Goal: Information Seeking & Learning: Compare options

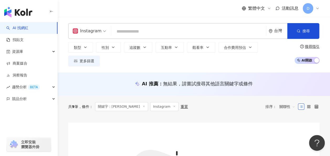
click at [147, 33] on input "search" at bounding box center [189, 32] width 151 height 10
type input "**"
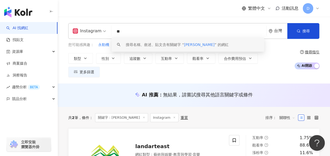
drag, startPoint x: 138, startPoint y: 32, endPoint x: 88, endPoint y: 31, distance: 49.4
click at [87, 32] on div "Instagram ** 台灣 搜尋 keyword 搜尋名稱、敘述、貼文含有關鍵字 “ [PERSON_NAME] ” 的網紅" at bounding box center [194, 31] width 252 height 16
paste input "search"
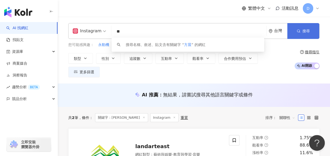
click at [300, 29] on span "button" at bounding box center [299, 31] width 4 height 4
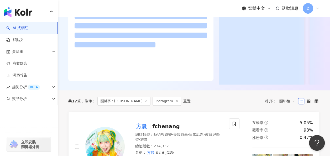
scroll to position [131, 0]
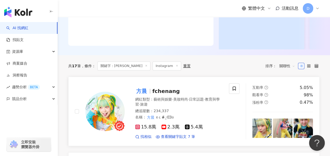
click at [155, 88] on span "fchenang" at bounding box center [166, 91] width 28 height 6
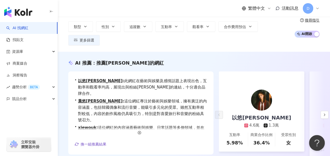
scroll to position [9, 0]
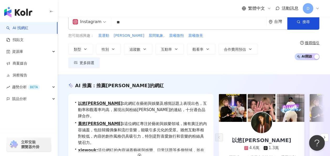
click at [90, 27] on div "Instagram ** 台灣 搜尋 keyword 搜尋名稱、敘述、貼文含有關鍵字 “ 方晨 ” 的網紅" at bounding box center [194, 22] width 252 height 16
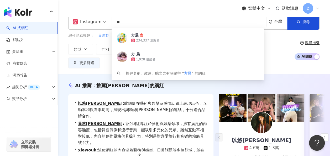
paste input "******"
type input "********"
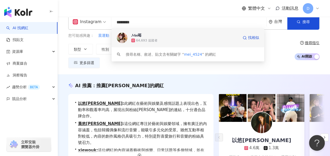
click at [149, 34] on span "𝓜𝓮𝓲莓" at bounding box center [185, 35] width 108 height 5
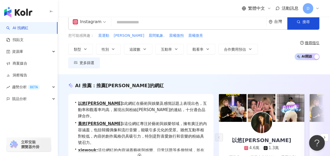
paste input "****"
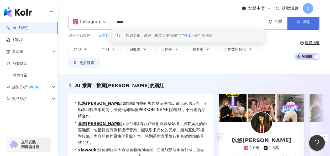
click at [300, 27] on button "搜尋" at bounding box center [304, 22] width 32 height 16
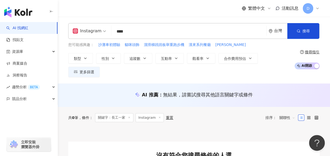
click at [136, 33] on input "****" at bounding box center [189, 32] width 151 height 10
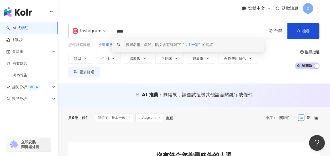
click at [137, 31] on input "****" at bounding box center [189, 32] width 151 height 10
paste input "**********"
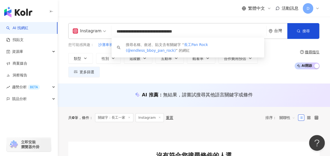
drag, startPoint x: 141, startPoint y: 33, endPoint x: 224, endPoint y: 31, distance: 82.8
click at [224, 31] on input "**********" at bounding box center [189, 32] width 151 height 10
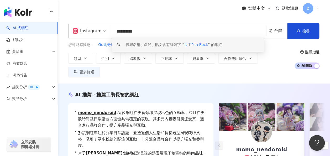
drag, startPoint x: 124, startPoint y: 33, endPoint x: 102, endPoint y: 34, distance: 21.8
click at [102, 33] on div "**********" at bounding box center [194, 31] width 252 height 16
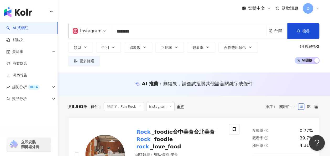
click at [160, 33] on input "********" at bounding box center [189, 32] width 151 height 10
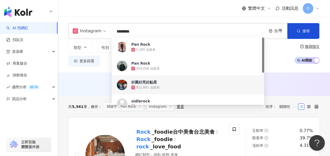
click at [160, 33] on input "********" at bounding box center [189, 32] width 151 height 10
paste input "**********"
type input "**********"
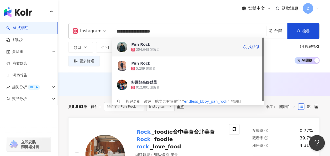
click at [142, 42] on div "Pan Rock 354,048 追蹤者 找相似" at bounding box center [188, 47] width 153 height 19
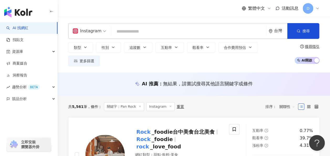
click at [156, 33] on input "search" at bounding box center [189, 32] width 151 height 10
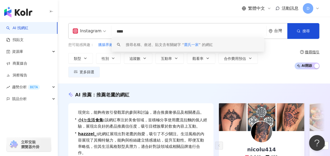
click at [115, 30] on input "****" at bounding box center [189, 32] width 151 height 10
paste input "***"
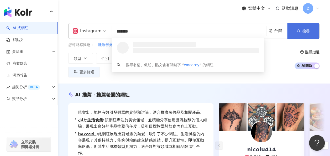
type input "*******"
drag, startPoint x: 307, startPoint y: 25, endPoint x: 308, endPoint y: 22, distance: 3.2
click at [308, 25] on button "搜尋" at bounding box center [304, 31] width 32 height 16
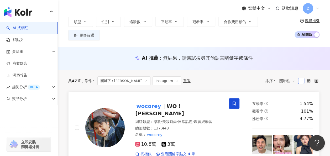
scroll to position [26, 0]
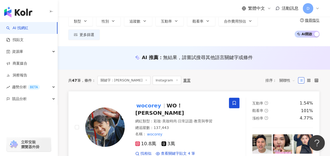
click at [174, 103] on span "WO！COREY 吳寇瑞" at bounding box center [159, 110] width 49 height 14
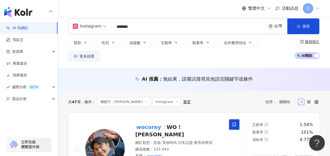
scroll to position [0, 0]
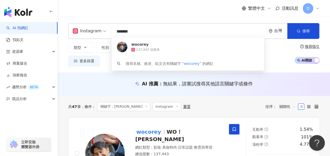
drag, startPoint x: 140, startPoint y: 34, endPoint x: 109, endPoint y: 32, distance: 30.9
click at [109, 32] on div "Instagram ******* 台灣 搜尋 3e25e4f3-edaa-4fad-b023-6f09c8459442 wocorey 137,443 追蹤…" at bounding box center [194, 31] width 252 height 16
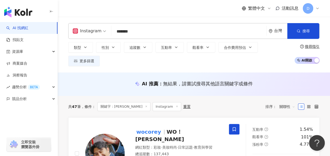
click at [196, 21] on div "Instagram ******* 台灣 搜尋 3e25e4f3-edaa-4fad-b023-6f09c8459442 keyword wocorey 13…" at bounding box center [194, 45] width 273 height 56
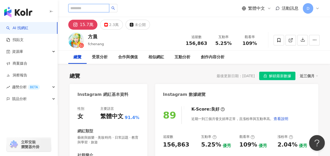
click at [108, 9] on input "search" at bounding box center [88, 8] width 41 height 8
paste input "***"
type input "***"
click at [115, 8] on icon "search" at bounding box center [113, 8] width 4 height 4
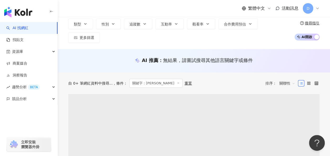
scroll to position [53, 0]
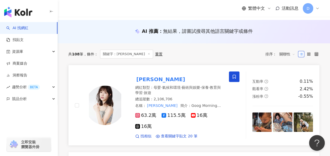
click at [148, 75] on mark "李佳穎" at bounding box center [160, 79] width 51 height 8
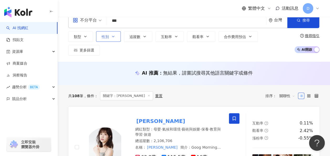
scroll to position [0, 0]
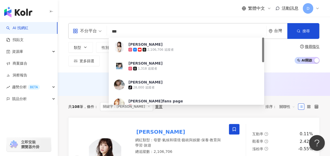
drag, startPoint x: 132, startPoint y: 30, endPoint x: 95, endPoint y: 35, distance: 36.9
click at [95, 35] on div "不分平台 *** 台灣 搜尋 39924c4c-28f6-44a0-8e24-7c69e6ecff81 李佳穎 2,106,706 追蹤者 李佳穎 1,318…" at bounding box center [194, 31] width 252 height 16
paste input "*"
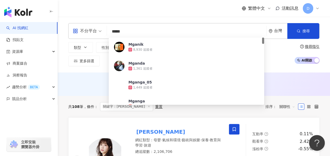
type input "******"
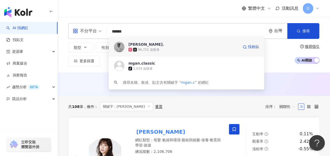
click at [140, 44] on div "Megan." at bounding box center [146, 44] width 35 height 5
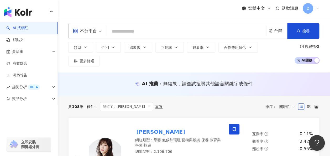
paste input "****"
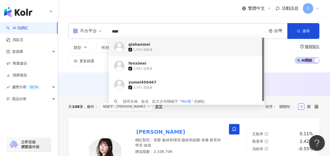
type input "****"
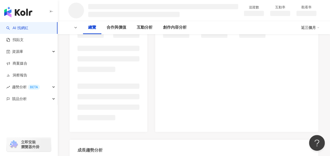
scroll to position [105, 0]
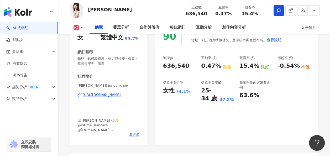
scroll to position [53, 0]
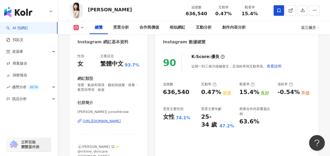
click at [116, 122] on div "https://www.instagram.com/junoohknow/" at bounding box center [102, 121] width 38 height 5
drag, startPoint x: 239, startPoint y: 92, endPoint x: 256, endPoint y: 93, distance: 17.4
click at [256, 93] on div "追蹤數 636,540 互動率 0.47% 普通 觀看率 15.4% 良好 漲粉率 -0.54% 不佳 受眾主要性別 女性 74.1% 受眾主要年齡 25-3…" at bounding box center [237, 105] width 148 height 47
copy div "15.4%"
drag, startPoint x: 202, startPoint y: 93, endPoint x: 217, endPoint y: 92, distance: 15.5
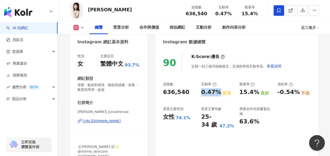
click at [217, 92] on div "0.47%" at bounding box center [211, 92] width 20 height 8
copy div "0.47%"
click at [243, 92] on div "15.4%" at bounding box center [250, 92] width 20 height 8
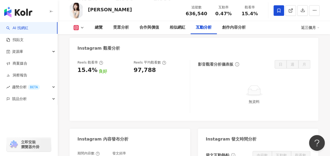
scroll to position [1157, 0]
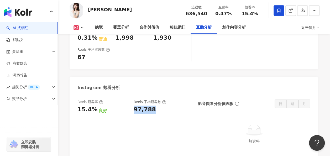
drag, startPoint x: 134, startPoint y: 83, endPoint x: 167, endPoint y: 84, distance: 33.1
click at [167, 106] on div "97,788" at bounding box center [159, 110] width 51 height 8
copy div "97,788"
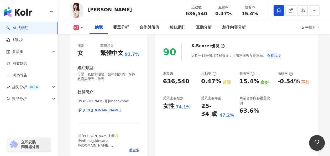
scroll to position [53, 0]
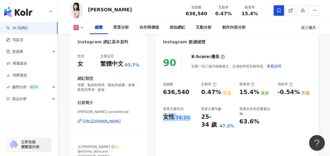
drag, startPoint x: 162, startPoint y: 117, endPoint x: 189, endPoint y: 119, distance: 26.9
click at [189, 119] on div "90 K-Score : 優良 近期一到三個月積極發文，且漲粉率與互動率高。 查看說明 追蹤數 636,540 互動率 0.47% 普通 觀看率 15.4% …" at bounding box center [236, 110] width 163 height 123
copy div "女性 74.1%"
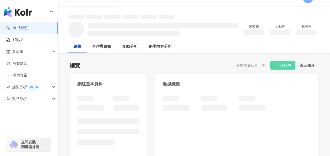
scroll to position [53, 0]
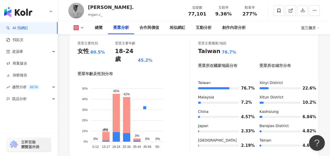
scroll to position [500, 0]
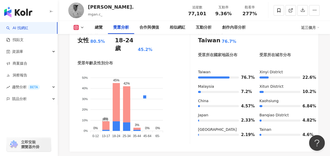
drag, startPoint x: 123, startPoint y: 126, endPoint x: 133, endPoint y: 126, distance: 10.5
click at [133, 126] on icon "男性 女性 50% 50% 40% 40% 30% 30% 20% 20% 10% 10% 0% 0% 0% 9% 45% 42% 3% 0% 0% 0-12…" at bounding box center [134, 105] width 113 height 70
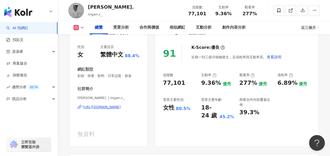
scroll to position [79, 0]
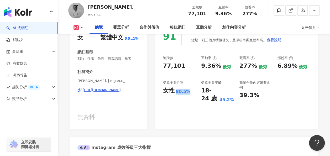
drag, startPoint x: 175, startPoint y: 93, endPoint x: 189, endPoint y: 94, distance: 13.9
click at [189, 94] on div "女性 80.5%" at bounding box center [179, 91] width 33 height 8
copy div "80.5%"
click at [189, 95] on div "女性 80.5%" at bounding box center [179, 91] width 33 height 8
drag, startPoint x: 176, startPoint y: 91, endPoint x: 190, endPoint y: 91, distance: 14.7
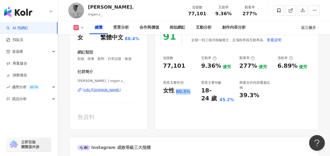
click at [190, 91] on div "女性 80.5%" at bounding box center [179, 91] width 33 height 8
copy div "80.5%"
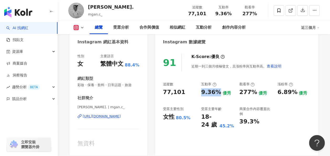
drag, startPoint x: 201, startPoint y: 94, endPoint x: 218, endPoint y: 93, distance: 16.3
click at [218, 93] on div "9.36%" at bounding box center [211, 92] width 20 height 8
copy div "9.36%"
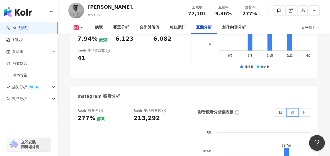
scroll to position [1131, 0]
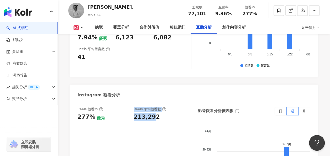
drag, startPoint x: 130, startPoint y: 100, endPoint x: 155, endPoint y: 100, distance: 25.0
click at [155, 107] on div "Reels 觀看率 277% 優秀 Reels 平均觀看數 213,292" at bounding box center [131, 114] width 107 height 14
drag, startPoint x: 155, startPoint y: 100, endPoint x: 146, endPoint y: 100, distance: 9.5
click at [158, 113] on div "213,292" at bounding box center [159, 117] width 51 height 8
click at [144, 113] on div "213,292" at bounding box center [147, 117] width 26 height 8
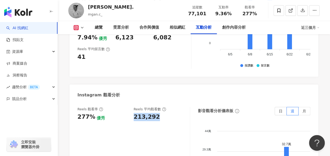
click at [144, 113] on div "213,292" at bounding box center [147, 117] width 26 height 8
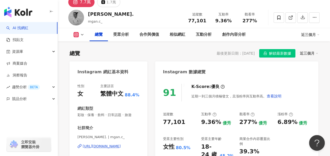
scroll to position [0, 0]
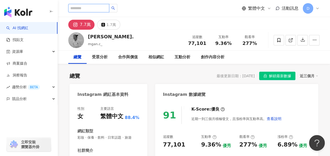
click at [97, 8] on input "search" at bounding box center [88, 8] width 41 height 8
paste input "**"
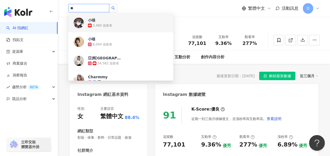
drag, startPoint x: 84, startPoint y: 7, endPoint x: 60, endPoint y: 6, distance: 23.7
click at [60, 6] on div "** 小喵 3,480 追蹤者 小喵 8,004 追蹤者 亞洲美尻 34,582 追蹤者 Charmmy 58,020 追蹤者 小喵ㄦㄦ tiktok-ico…" at bounding box center [194, 8] width 273 height 17
paste input "*******"
type input "*********"
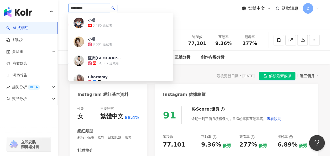
click at [115, 8] on icon "search" at bounding box center [113, 8] width 4 height 4
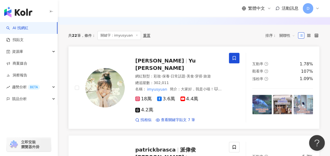
scroll to position [79, 0]
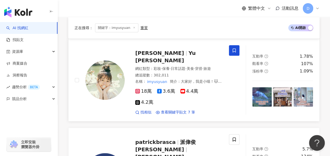
click at [161, 50] on span "Yu syuan小喵" at bounding box center [165, 57] width 60 height 14
click at [145, 50] on span "陳語瑄" at bounding box center [159, 53] width 49 height 6
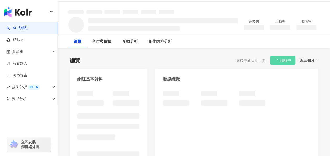
scroll to position [26, 0]
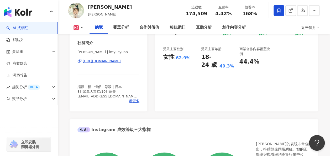
scroll to position [73, 0]
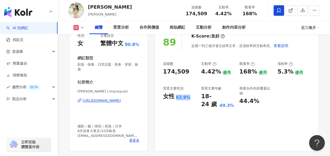
drag, startPoint x: 176, startPoint y: 99, endPoint x: 190, endPoint y: 98, distance: 13.4
click at [190, 98] on div "女性 62.9%" at bounding box center [179, 97] width 33 height 8
copy div "62.9%"
drag, startPoint x: 201, startPoint y: 72, endPoint x: 217, endPoint y: 72, distance: 15.8
click at [217, 72] on div "4.42%" at bounding box center [211, 72] width 20 height 8
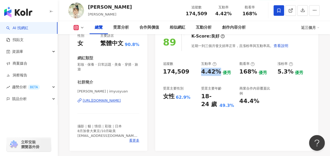
copy div "4.42%"
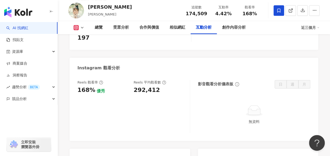
scroll to position [1177, 0]
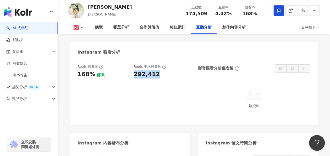
drag, startPoint x: 131, startPoint y: 56, endPoint x: 173, endPoint y: 54, distance: 41.9
click at [173, 64] on div "Reels 觀看率 168% 優秀 [PERSON_NAME] 平均觀看數 292,412" at bounding box center [131, 71] width 107 height 14
copy div "292,412"
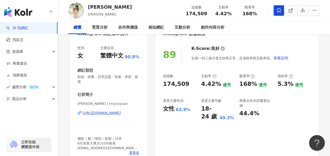
scroll to position [0, 0]
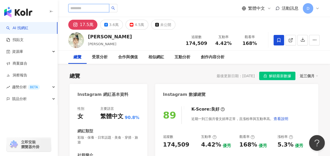
click at [107, 9] on input "search" at bounding box center [88, 8] width 41 height 8
paste input "***"
type input "***"
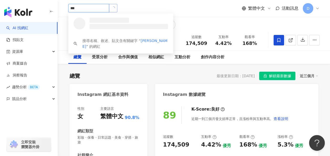
click at [115, 8] on icon "loading" at bounding box center [113, 8] width 4 height 4
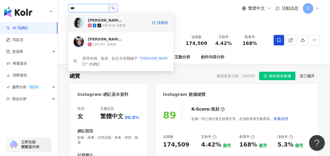
click at [97, 18] on div "紀欣伶" at bounding box center [105, 20] width 34 height 5
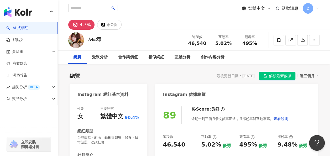
click at [94, 3] on div "繁體中文 活動訊息 D" at bounding box center [194, 8] width 252 height 17
click at [102, 7] on input "search" at bounding box center [88, 8] width 41 height 8
type input "*"
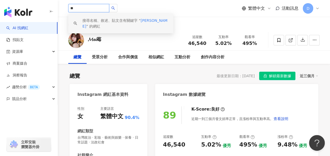
type input "*"
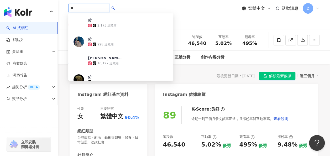
type input "**"
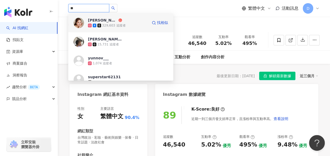
click at [95, 18] on div "佑妮" at bounding box center [102, 20] width 29 height 5
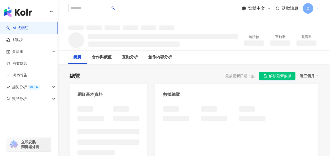
scroll to position [105, 0]
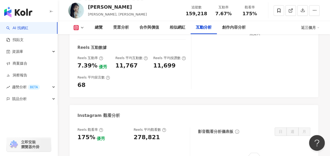
scroll to position [1157, 0]
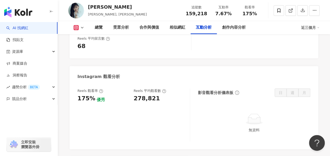
click at [149, 95] on div "278,821" at bounding box center [147, 99] width 26 height 8
copy div "278,821"
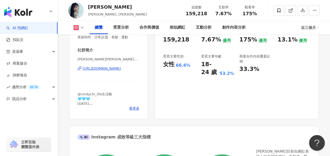
scroll to position [53, 0]
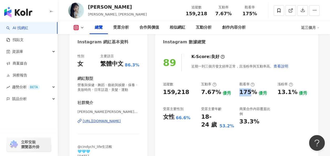
drag, startPoint x: 240, startPoint y: 93, endPoint x: 248, endPoint y: 93, distance: 8.4
click at [248, 93] on div "175%" at bounding box center [249, 92] width 18 height 8
drag, startPoint x: 248, startPoint y: 93, endPoint x: 220, endPoint y: 96, distance: 28.0
click at [223, 96] on div "優秀" at bounding box center [227, 93] width 8 height 6
drag, startPoint x: 201, startPoint y: 93, endPoint x: 219, endPoint y: 93, distance: 17.9
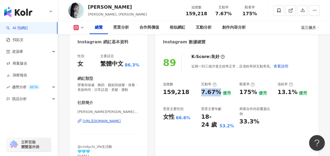
click at [219, 93] on div "追蹤數 159,218 互動率 7.67% 優秀 觀看率 175% 優秀 漲粉率 13.1% 優秀 受眾主要性別 女性 66.6% 受眾主要年齡 18-24 …" at bounding box center [237, 105] width 148 height 47
copy div "7.67%"
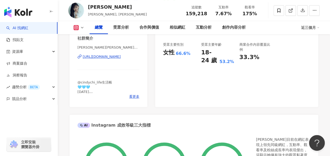
scroll to position [105, 0]
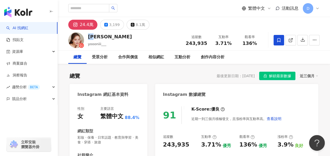
drag, startPoint x: 88, startPoint y: 36, endPoint x: 104, endPoint y: 36, distance: 15.5
click at [104, 36] on div "佑妮" at bounding box center [110, 36] width 44 height 7
copy div "佑妮"
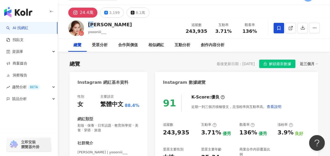
scroll to position [79, 0]
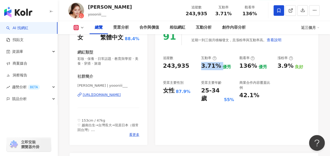
drag, startPoint x: 200, startPoint y: 65, endPoint x: 222, endPoint y: 64, distance: 22.1
click at [222, 64] on div "追蹤數 243,935 互動率 3.71% 優秀 觀看率 136% 優秀 漲粉率 3.9% 良好 受眾主要性別 女性 87.9% 受眾主要年齡 25-34 歲…" at bounding box center [237, 79] width 148 height 47
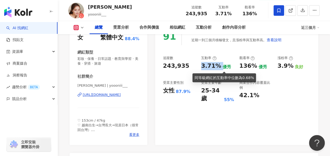
copy div "3.71%"
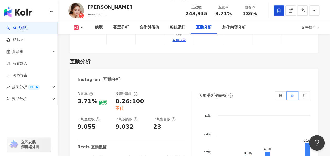
scroll to position [1236, 0]
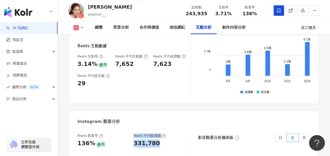
drag, startPoint x: 130, startPoint y: 61, endPoint x: 160, endPoint y: 57, distance: 29.9
click at [160, 134] on div "Reels 觀看率 136% 優秀 Reels 平均觀看數 331,780" at bounding box center [131, 141] width 107 height 14
click at [160, 140] on div "331,780" at bounding box center [159, 144] width 51 height 8
click at [144, 140] on div "331,780" at bounding box center [147, 144] width 26 height 8
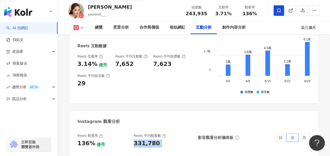
click at [144, 140] on div "331,780" at bounding box center [147, 144] width 26 height 8
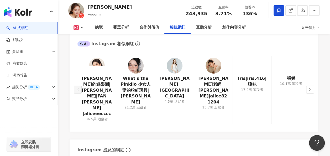
scroll to position [867, 0]
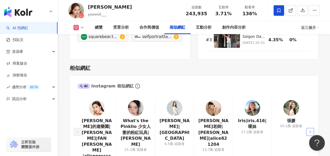
click at [309, 130] on icon "right" at bounding box center [310, 131] width 3 height 3
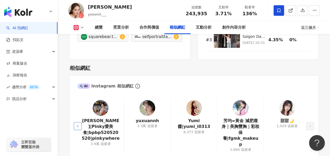
click at [76, 122] on button "button" at bounding box center [78, 126] width 8 height 8
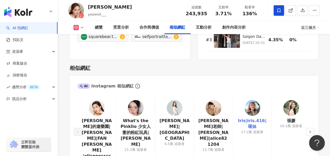
click at [257, 118] on link "Iris|iris.416|嗄妹" at bounding box center [252, 124] width 30 height 12
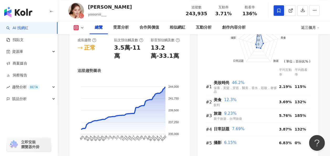
scroll to position [314, 0]
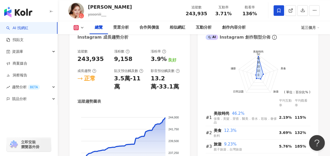
click at [28, 28] on link "AI 找網紅" at bounding box center [17, 28] width 22 height 5
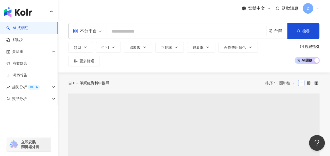
click at [172, 28] on input "search" at bounding box center [186, 32] width 155 height 10
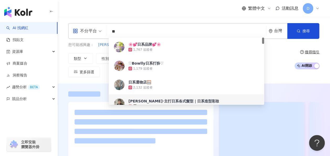
click at [329, 64] on div "不分平台 ** 台灣 搜尋 3a2b8fc9-f758-40f9-abb4-e52e578abc9f 5f7e76e6-5b89-48dc-9741-8559…" at bounding box center [194, 50] width 273 height 67
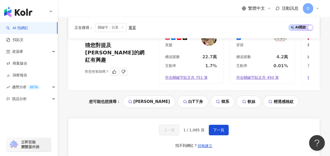
scroll to position [1043, 0]
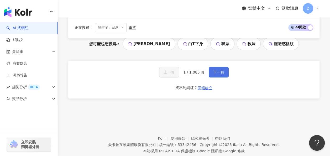
click at [209, 67] on button "下一頁" at bounding box center [219, 72] width 20 height 11
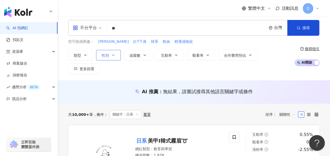
scroll to position [0, 0]
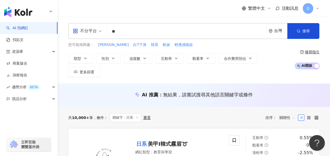
click at [148, 32] on input "**" at bounding box center [186, 32] width 155 height 10
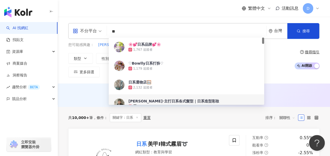
click at [148, 32] on input "**" at bounding box center [186, 32] width 155 height 10
paste input "**"
type input "****"
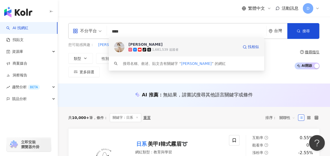
click at [138, 44] on div "篠崎泫" at bounding box center [146, 44] width 34 height 5
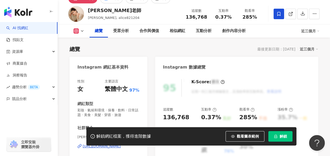
scroll to position [79, 0]
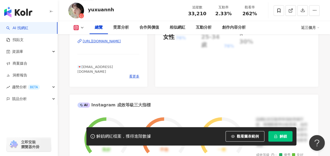
scroll to position [105, 0]
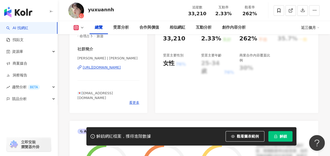
click at [111, 69] on div "https://www.instagram.com/yuxuannh/" at bounding box center [102, 67] width 38 height 5
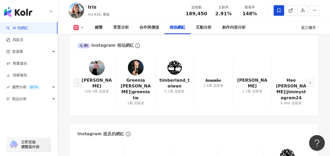
scroll to position [868, 0]
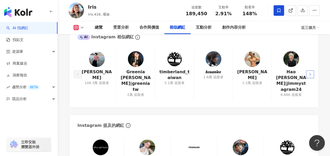
click at [308, 70] on button "button" at bounding box center [311, 74] width 8 height 8
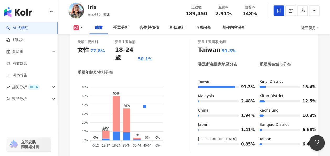
scroll to position [316, 0]
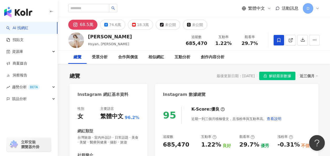
click at [115, 1] on div "繁體中文 活動訊息 D" at bounding box center [194, 8] width 252 height 17
click at [109, 5] on input "search" at bounding box center [88, 8] width 41 height 8
type input "*"
type input "**"
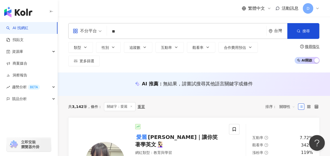
drag, startPoint x: 137, startPoint y: 33, endPoint x: 101, endPoint y: 32, distance: 35.5
click at [101, 32] on div "不分平台 愛麗 ** 台灣 搜尋" at bounding box center [194, 31] width 252 height 16
type input "*****"
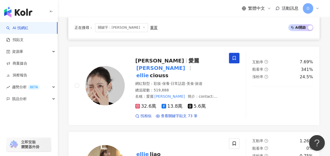
scroll to position [158, 0]
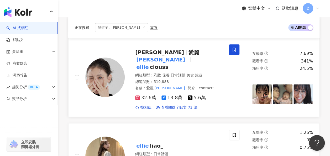
click at [169, 55] on mark "Ellie" at bounding box center [160, 59] width 51 height 8
click at [116, 62] on img at bounding box center [104, 77] width 39 height 39
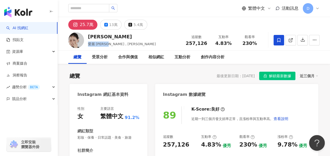
drag, startPoint x: 88, startPoint y: 44, endPoint x: 103, endPoint y: 44, distance: 15.0
click at [103, 44] on span "愛麗 Ellie , ellieciouss" at bounding box center [122, 44] width 68 height 4
copy span "愛麗 Ellie"
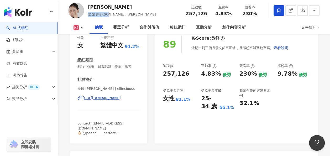
scroll to position [79, 0]
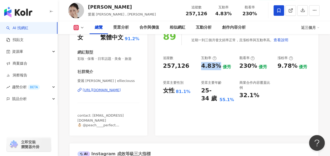
drag, startPoint x: 212, startPoint y: 65, endPoint x: 218, endPoint y: 65, distance: 5.8
click at [218, 65] on div "追蹤數 257,126 互動率 4.83% 優秀 觀看率 230% 優秀 漲粉率 9.78% 優秀 受眾主要性別 女性 81.1% 受眾主要年齡 25-34 …" at bounding box center [237, 79] width 148 height 47
copy div "4.83%"
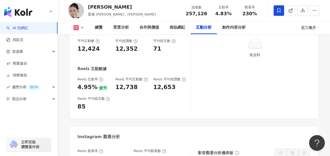
scroll to position [1183, 0]
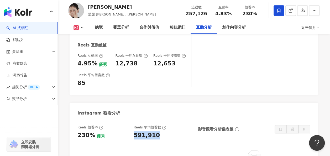
drag, startPoint x: 134, startPoint y: 100, endPoint x: 162, endPoint y: 103, distance: 28.5
click at [162, 131] on div "591,910" at bounding box center [159, 135] width 51 height 8
copy div "591,910"
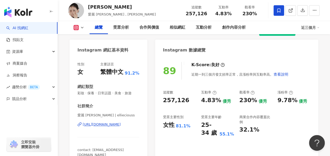
scroll to position [53, 0]
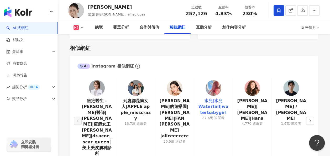
click at [211, 101] on link "水兒|水兒 Waterfall|waterbabygirl" at bounding box center [214, 107] width 30 height 18
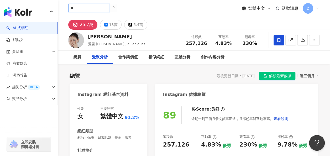
type input "*"
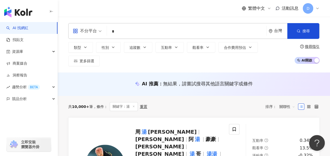
drag, startPoint x: 140, startPoint y: 33, endPoint x: 59, endPoint y: 33, distance: 81.2
click at [59, 33] on div "不分平台 湯 * 台灣 搜尋 類型 性別 追蹤數 互動率 觀看率 合作費用預估 更多篩選 搜尋指引 AI 開啟 AI 關閉" at bounding box center [194, 44] width 273 height 43
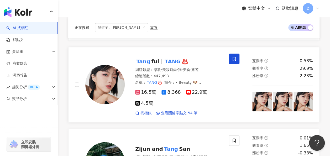
scroll to position [131, 0]
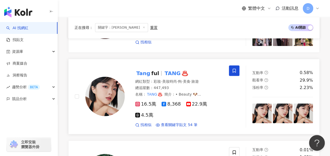
type input "****"
click at [151, 71] on span "ful" at bounding box center [155, 73] width 8 height 6
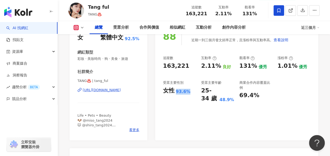
drag, startPoint x: 176, startPoint y: 93, endPoint x: 188, endPoint y: 91, distance: 11.9
click at [188, 91] on div "93.6%" at bounding box center [183, 92] width 15 height 6
copy div "93.6%"
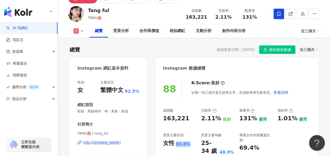
scroll to position [53, 0]
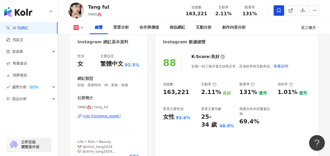
click at [208, 93] on div "2.11%" at bounding box center [211, 92] width 20 height 8
copy div "2.11%"
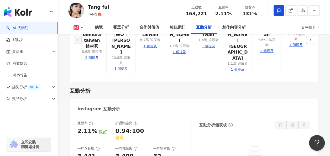
scroll to position [1157, 0]
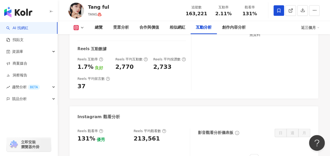
click at [135, 135] on div "213,561" at bounding box center [147, 139] width 26 height 8
copy div "213,561"
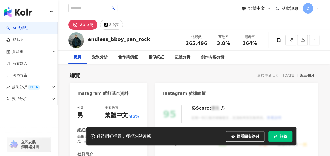
click at [276, 136] on icon "lock" at bounding box center [276, 137] width 4 height 4
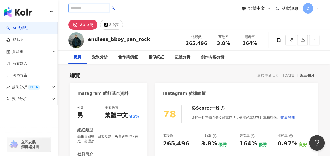
click at [103, 12] on input "search" at bounding box center [88, 8] width 41 height 8
type input "**"
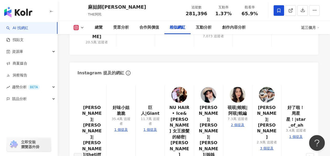
scroll to position [947, 0]
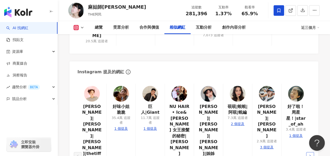
click at [310, 152] on icon "right" at bounding box center [311, 156] width 2 height 3
click at [78, 152] on icon "left" at bounding box center [78, 156] width 2 height 3
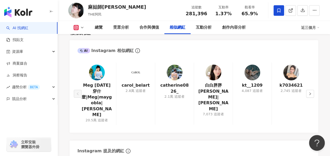
scroll to position [841, 0]
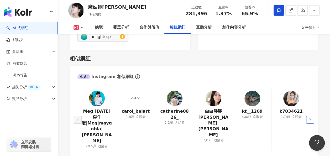
click at [308, 116] on button "button" at bounding box center [311, 120] width 8 height 8
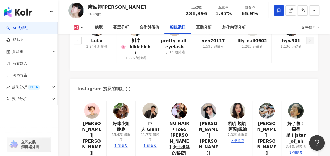
scroll to position [920, 0]
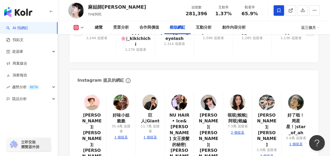
click at [150, 103] on link at bounding box center [151, 104] width 16 height 18
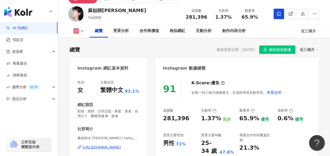
scroll to position [0, 0]
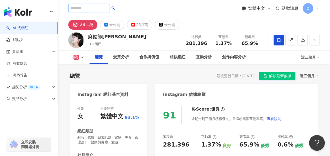
click at [109, 9] on input "search" at bounding box center [88, 8] width 41 height 8
paste input "**"
type input "**"
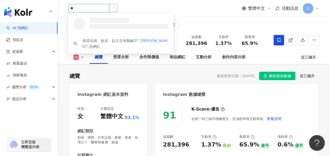
click at [118, 8] on button "button" at bounding box center [113, 8] width 8 height 8
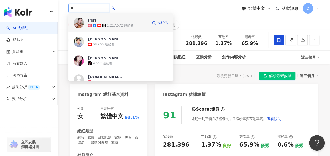
click at [113, 20] on span "Peri" at bounding box center [105, 20] width 34 height 5
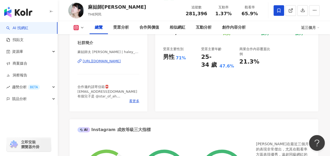
scroll to position [131, 0]
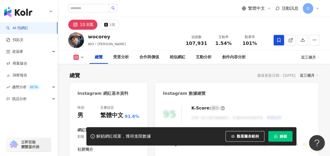
click at [283, 135] on span "解鎖" at bounding box center [283, 136] width 7 height 4
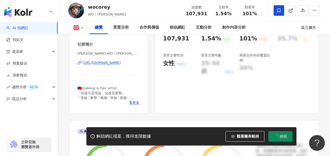
click at [175, 111] on div "95 K-Score : 優良 近期一到三個月積極發文，且漲粉率與互動率高。 查看說明 追蹤數 107,931 互動率 1.54% 良好 觀看率 101% 不…" at bounding box center [236, 54] width 163 height 118
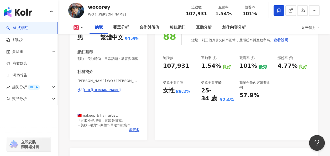
scroll to position [106, 0]
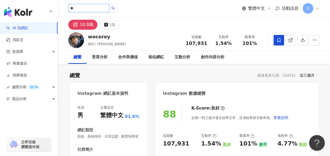
type input "**"
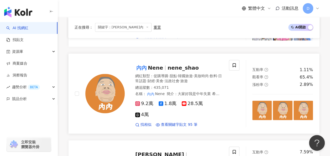
scroll to position [316, 0]
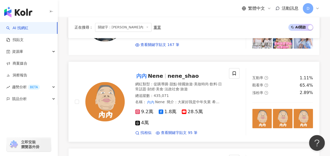
click at [172, 73] on span "nene_shao" at bounding box center [183, 76] width 31 height 6
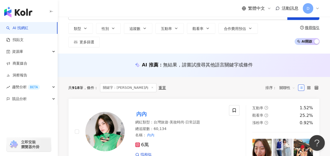
scroll to position [0, 0]
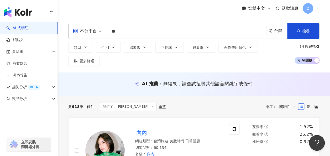
click at [134, 32] on input "**" at bounding box center [186, 32] width 155 height 10
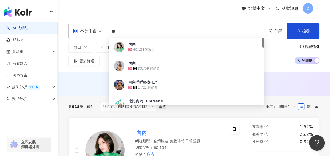
click at [134, 32] on input "**" at bounding box center [186, 32] width 155 height 10
paste input "****"
type input "******"
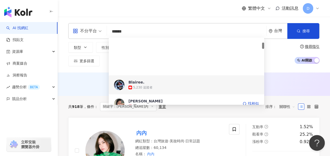
scroll to position [53, 0]
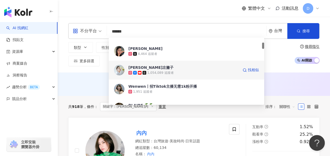
click at [162, 69] on span "Blaire左撇子" at bounding box center [184, 67] width 110 height 5
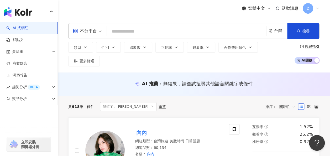
click at [147, 34] on input "search" at bounding box center [186, 32] width 155 height 10
paste input "***"
type input "***"
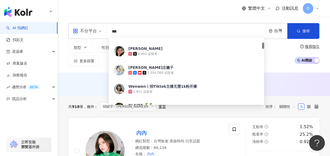
scroll to position [0, 0]
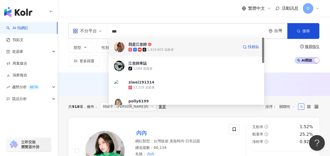
click at [148, 44] on span "我是江老師" at bounding box center [184, 44] width 110 height 5
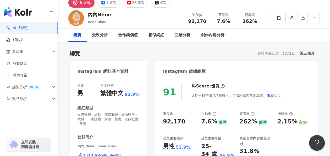
scroll to position [53, 0]
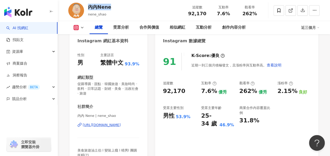
drag, startPoint x: 113, startPoint y: 7, endPoint x: 89, endPoint y: 7, distance: 23.4
click at [89, 7] on div "內內Nene nene_shao 追蹤數 92,170 互動率 7.6% 觀看率 262%" at bounding box center [194, 10] width 273 height 21
copy div "內內Nene"
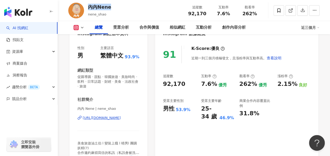
scroll to position [79, 0]
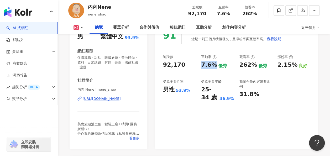
drag, startPoint x: 201, startPoint y: 66, endPoint x: 215, endPoint y: 65, distance: 13.7
click at [215, 65] on div "追蹤數 92,170 互動率 7.6% 優秀 觀看率 262% 優秀 漲粉率 2.15% 良好 受眾主要性別 男性 53.9% 受眾主要年齡 25-34 歲 …" at bounding box center [237, 78] width 148 height 47
drag, startPoint x: 215, startPoint y: 65, endPoint x: 211, endPoint y: 65, distance: 3.7
copy div "7.6%"
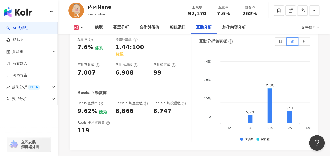
scroll to position [1157, 0]
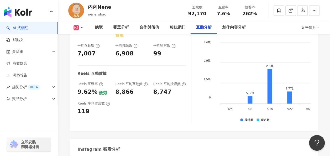
copy div "241,272"
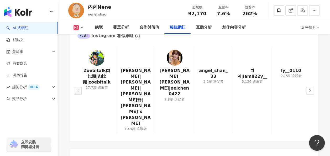
scroll to position [862, 0]
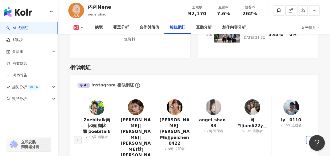
click at [311, 136] on button "button" at bounding box center [311, 140] width 8 height 8
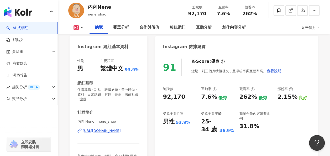
scroll to position [79, 0]
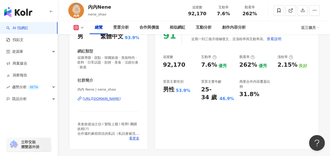
click at [121, 97] on div "https://www.instagram.com/nene_shao/" at bounding box center [102, 98] width 38 height 5
click at [28, 26] on link "AI 找網紅" at bounding box center [17, 28] width 22 height 5
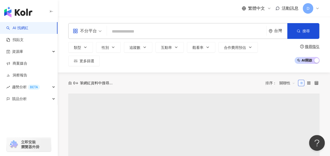
click at [137, 33] on input "search" at bounding box center [186, 32] width 155 height 10
type input "**"
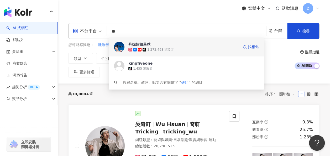
click at [146, 43] on div "丹妮婊姐星球" at bounding box center [140, 44] width 22 height 5
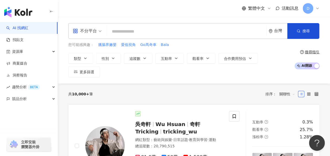
paste input "****"
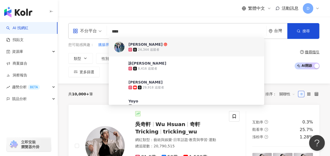
type input "****"
click at [93, 31] on div "不分平台" at bounding box center [85, 31] width 24 height 8
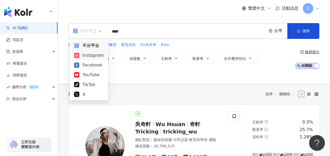
click at [91, 55] on div "Instagram" at bounding box center [89, 55] width 30 height 7
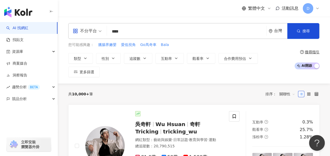
drag, startPoint x: 133, startPoint y: 32, endPoint x: 111, endPoint y: 29, distance: 22.2
click at [111, 29] on div "all 不分平台 **** 台灣 搜尋 cf54cf76-9ad5-4550-acd4-2d4e201380c4 418d4e4d-cf0b-47ba-b72…" at bounding box center [194, 31] width 252 height 16
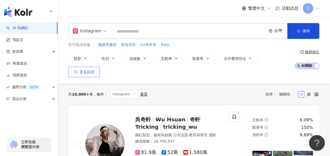
click at [94, 70] on span "更多篩選" at bounding box center [87, 72] width 15 height 4
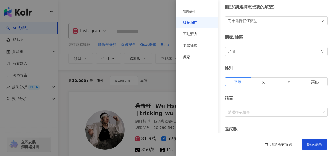
scroll to position [53, 0]
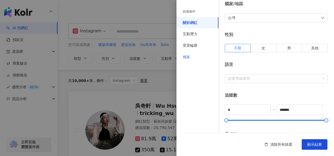
drag, startPoint x: 199, startPoint y: 46, endPoint x: 199, endPoint y: 54, distance: 8.4
click at [199, 46] on div "受眾輪廓" at bounding box center [198, 46] width 42 height 12
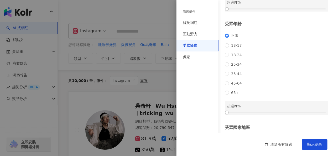
scroll to position [0, 0]
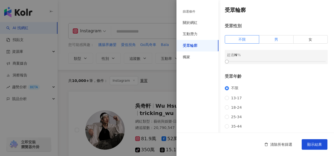
click at [276, 40] on span "男" at bounding box center [277, 39] width 4 height 4
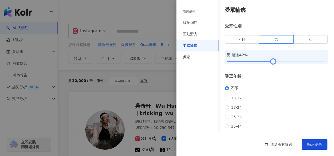
drag, startPoint x: 226, startPoint y: 62, endPoint x: 271, endPoint y: 61, distance: 45.0
click at [272, 61] on div at bounding box center [273, 61] width 3 height 3
click at [274, 60] on div at bounding box center [275, 61] width 3 height 3
click at [255, 92] on div "不限 13-17 18-24 25-34 35-44 45-64 65+" at bounding box center [276, 117] width 103 height 62
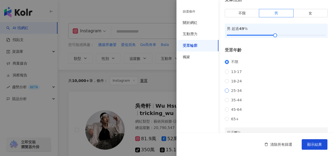
click at [238, 93] on span "25-34" at bounding box center [236, 91] width 15 height 4
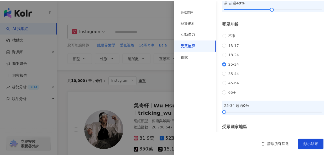
scroll to position [99, 0]
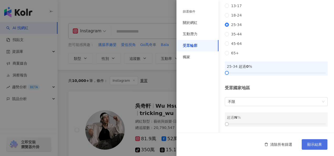
click at [313, 144] on span "顯示結果" at bounding box center [315, 145] width 15 height 4
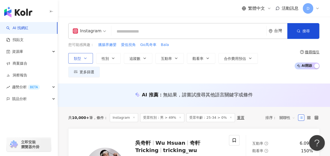
click at [83, 59] on button "類型" at bounding box center [80, 58] width 25 height 11
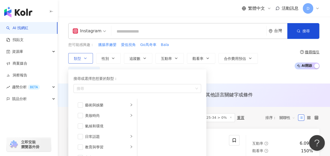
scroll to position [26, 0]
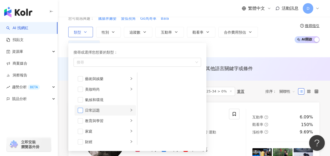
click at [81, 111] on span "button" at bounding box center [80, 110] width 5 height 5
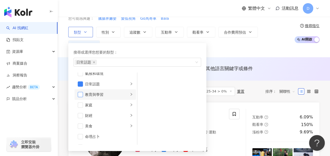
click at [83, 95] on span "button" at bounding box center [80, 94] width 5 height 5
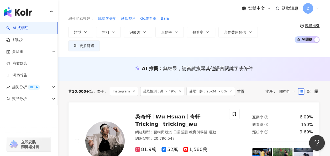
scroll to position [5, 0]
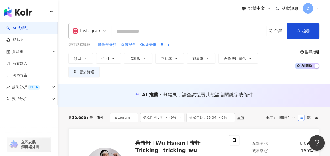
click at [300, 22] on div "Instagram 台灣 搜尋 cf54cf76-9ad5-4550-acd4-2d4e201380c4 侑庭 24,344 追蹤者 詠潔 8,416 追蹤者…" at bounding box center [194, 50] width 273 height 67
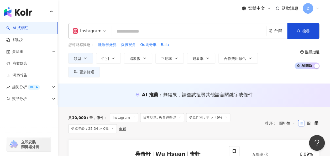
click at [199, 47] on div "您可能感興趣： 臘腸界嫩嬰 愛低視角 Go馬奇車 Bala" at bounding box center [180, 45] width 224 height 6
click at [144, 57] on icon "button" at bounding box center [145, 58] width 4 height 4
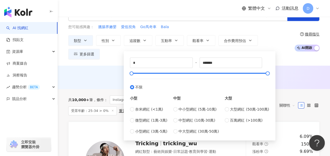
scroll to position [26, 0]
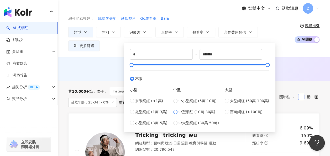
click at [194, 112] on span "中型網紅 (10萬-30萬)" at bounding box center [197, 112] width 37 height 6
type input "******"
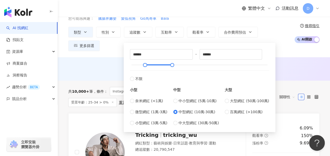
click at [294, 66] on div "AI 推薦 ： 無結果，請嘗試搜尋其他語言關鍵字或條件" at bounding box center [194, 68] width 273 height 23
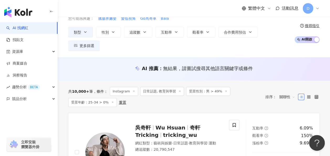
scroll to position [11, 0]
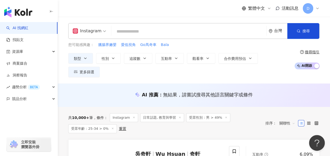
drag, startPoint x: 304, startPoint y: 33, endPoint x: 281, endPoint y: 47, distance: 26.7
click at [304, 33] on span "搜尋" at bounding box center [306, 31] width 7 height 4
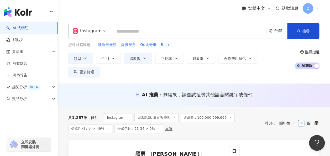
click at [215, 19] on div "Instagram 台灣 搜尋 cf54cf76-9ad5-4550-acd4-2d4e201380c4 侑庭 24,344 追蹤者 詠潔 8,416 追蹤者…" at bounding box center [194, 50] width 273 height 67
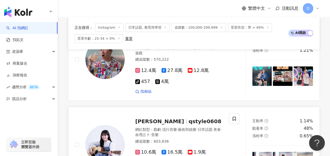
scroll to position [1078, 0]
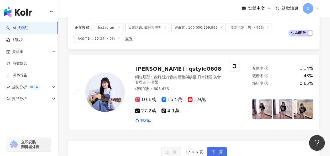
click at [216, 150] on span "下一頁" at bounding box center [217, 152] width 11 height 4
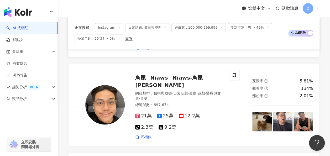
scroll to position [261, 0]
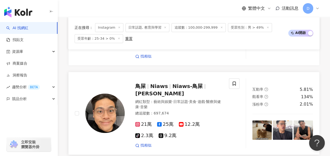
drag, startPoint x: 179, startPoint y: 61, endPoint x: 167, endPoint y: 63, distance: 12.5
click at [167, 83] on span "Niaws" at bounding box center [161, 86] width 22 height 6
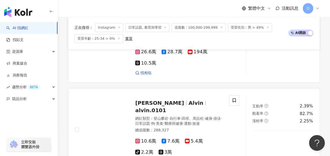
scroll to position [760, 0]
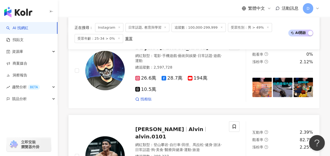
click at [158, 121] on div "黃欣元 Alvin alvin.0101 網紅類型 ： 登山攀岩 · 自行車 · 田徑、馬拉松 · 健身 · 游泳 · 日常話題 · 狗 · 美食 · 醫療與…" at bounding box center [174, 156] width 98 height 70
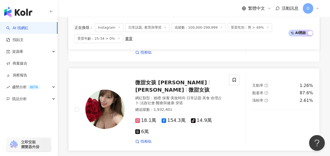
scroll to position [1076, 0]
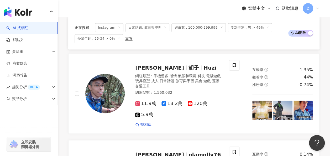
scroll to position [1054, 0]
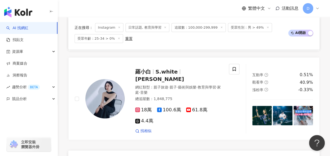
drag, startPoint x: 214, startPoint y: 103, endPoint x: 209, endPoint y: 101, distance: 5.2
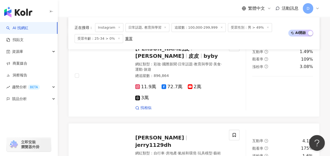
scroll to position [1011, 0]
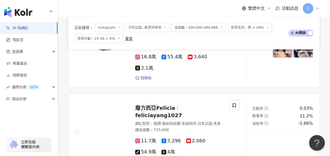
scroll to position [1050, 0]
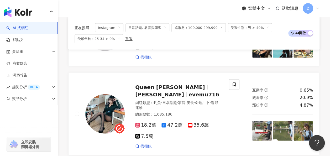
scroll to position [605, 0]
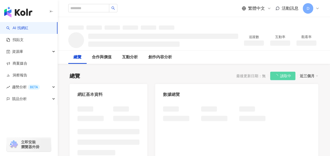
scroll to position [26, 0]
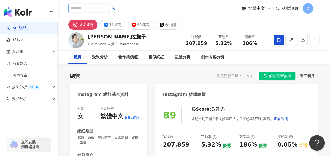
click at [109, 5] on input "search" at bounding box center [88, 8] width 41 height 8
paste input "***"
type input "***"
click at [115, 8] on icon "loading" at bounding box center [113, 8] width 4 height 4
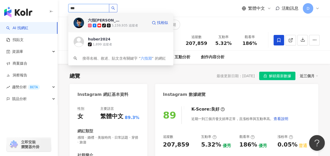
click at [107, 20] on div "六指淵 Huber" at bounding box center [105, 20] width 34 height 5
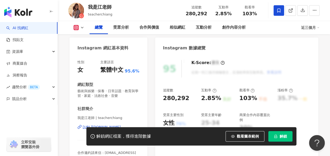
scroll to position [79, 0]
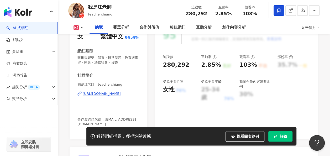
click at [281, 139] on span "解鎖" at bounding box center [283, 136] width 7 height 4
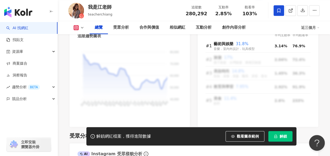
scroll to position [61, 0]
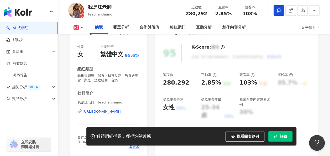
click at [279, 136] on button "解鎖" at bounding box center [281, 136] width 24 height 11
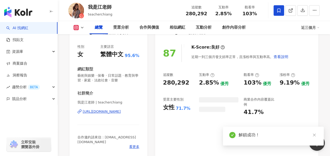
scroll to position [114, 0]
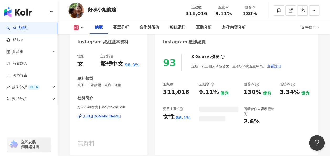
scroll to position [79, 0]
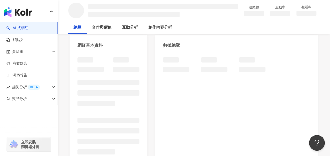
scroll to position [53, 0]
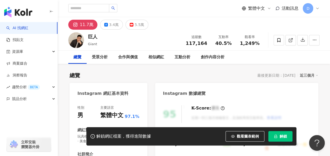
click at [210, 72] on div "總覽 最後更新日期：2025/9/2 近三個月" at bounding box center [194, 75] width 249 height 7
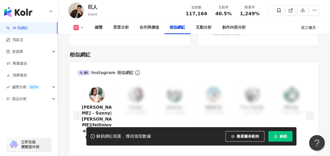
scroll to position [762, 0]
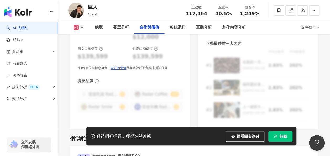
click at [281, 140] on button "解鎖" at bounding box center [281, 136] width 24 height 11
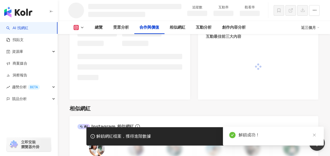
scroll to position [650, 0]
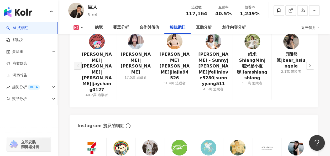
scroll to position [894, 0]
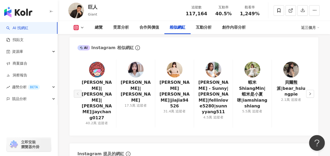
click at [314, 77] on div "廉傑克曼|阿傑|RJ 廉傑克曼|jaychang0127 40.2萬 追蹤者 黃瑜嫻|小嫻 17.5萬 追蹤者 黑嘉嘉 Joanne Missingham|j…" at bounding box center [194, 94] width 249 height 81
click at [312, 92] on icon "right" at bounding box center [310, 93] width 3 height 3
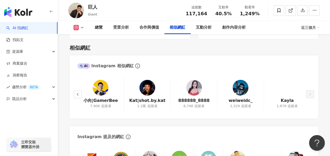
scroll to position [868, 0]
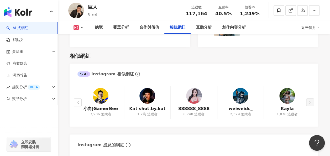
click at [76, 99] on button "button" at bounding box center [78, 103] width 8 height 8
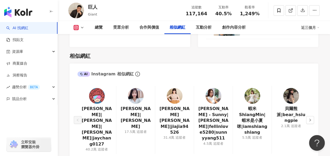
click at [76, 91] on div "廉傑克曼|阿傑|RJ 廉傑克曼|jaychang0127 40.2萬 追蹤者 黃瑜嫻|小嫻 17.5萬 追蹤者 黑嘉嘉 Joanne Missingham|j…" at bounding box center [194, 121] width 249 height 81
click at [94, 138] on div "廉傑克曼|阿傑|RJ 廉傑克曼|jaychang0127 40.2萬 追蹤者 黃瑜嫻|小嫻 17.5萬 追蹤者 黑嘉嘉 Joanne Missingham|j…" at bounding box center [194, 121] width 249 height 81
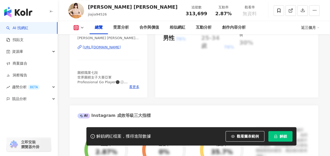
scroll to position [131, 0]
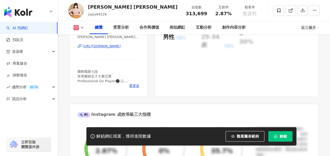
click at [287, 136] on span "解鎖" at bounding box center [283, 136] width 7 height 4
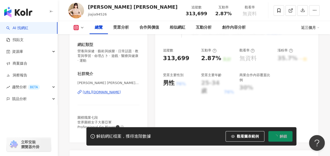
scroll to position [79, 0]
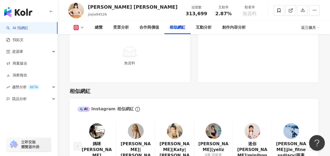
scroll to position [894, 0]
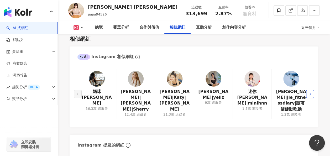
click at [314, 90] on button "button" at bounding box center [311, 94] width 8 height 8
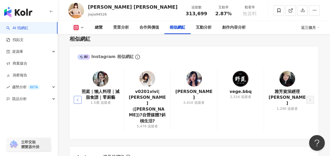
click at [79, 96] on button "button" at bounding box center [78, 100] width 8 height 8
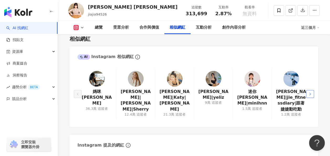
click at [312, 93] on icon "right" at bounding box center [310, 94] width 3 height 3
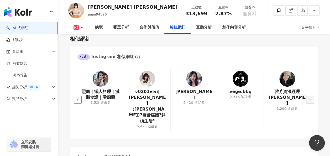
click at [76, 96] on button "button" at bounding box center [78, 100] width 8 height 8
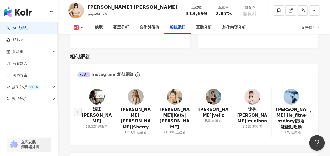
scroll to position [868, 0]
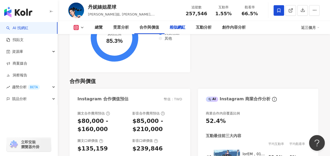
scroll to position [894, 0]
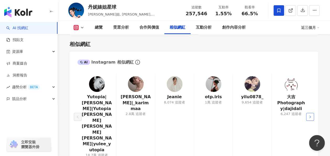
click at [310, 113] on button "button" at bounding box center [311, 117] width 8 height 8
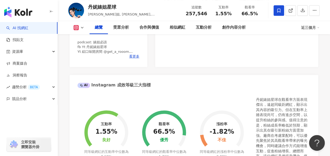
scroll to position [57, 0]
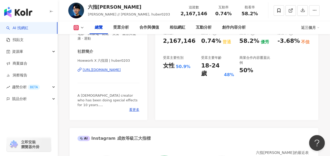
scroll to position [105, 0]
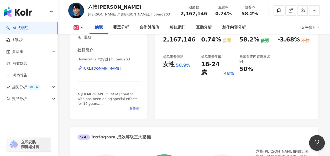
click at [101, 68] on div "https://www.instagram.com/huber0203/" at bounding box center [102, 68] width 38 height 5
drag, startPoint x: 162, startPoint y: 63, endPoint x: 189, endPoint y: 67, distance: 26.8
click at [189, 67] on div "92 K-Score : 優良 近期一到三個月積極發文，且漲粉率與互動率高。 查看說明 追蹤數 2,167,146 互動率 0.74% 普通 觀看率 58.2…" at bounding box center [236, 57] width 163 height 123
copy div "女性 50.9%"
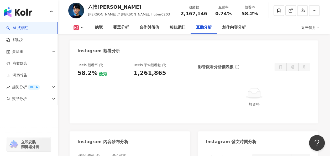
scroll to position [1183, 0]
drag, startPoint x: 134, startPoint y: 72, endPoint x: 170, endPoint y: 71, distance: 36.3
click at [170, 71] on div "1,261,865" at bounding box center [159, 73] width 51 height 8
copy div "1,261,865"
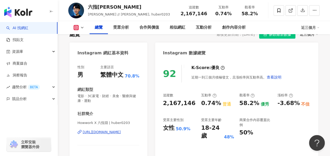
scroll to position [79, 0]
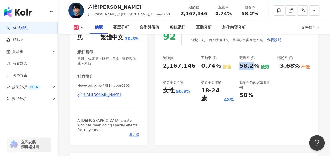
drag, startPoint x: 238, startPoint y: 66, endPoint x: 254, endPoint y: 67, distance: 15.8
click at [254, 67] on div "追蹤數 2,167,146 互動率 0.74% 普通 觀看率 58.2% 優秀 漲粉率 -3.68% 不佳 受眾主要性別 女性 50.9% 受眾主要年齡 18…" at bounding box center [237, 79] width 148 height 47
drag, startPoint x: 254, startPoint y: 67, endPoint x: 205, endPoint y: 68, distance: 49.4
click at [207, 67] on div "0.74%" at bounding box center [211, 66] width 20 height 8
drag, startPoint x: 197, startPoint y: 68, endPoint x: 219, endPoint y: 66, distance: 21.4
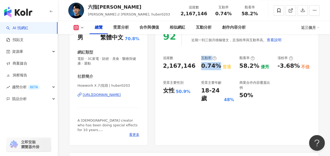
click at [219, 66] on div "追蹤數 2,167,146 互動率 0.74% 普通 觀看率 58.2% 優秀 漲粉率 -3.68% 不佳 受眾主要性別 女性 50.9% 受眾主要年齡 18…" at bounding box center [237, 79] width 148 height 47
drag, startPoint x: 219, startPoint y: 66, endPoint x: 209, endPoint y: 67, distance: 9.5
click at [211, 68] on div "0.74%" at bounding box center [211, 66] width 20 height 8
click at [209, 67] on div "0.74%" at bounding box center [211, 66] width 20 height 8
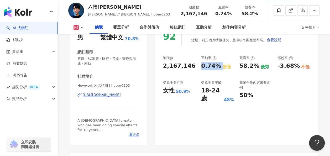
click at [209, 67] on div "0.74%" at bounding box center [211, 66] width 20 height 8
copy div "0.74%"
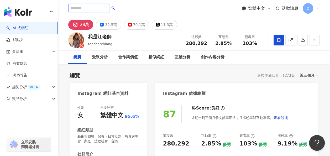
click at [108, 9] on input "search" at bounding box center [88, 8] width 41 height 8
type input "******"
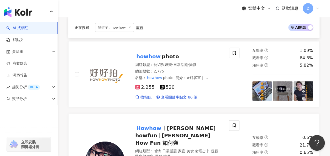
scroll to position [736, 0]
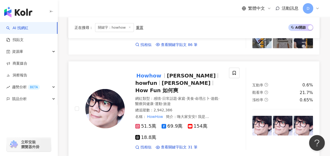
click at [165, 73] on div at bounding box center [165, 75] width 0 height 5
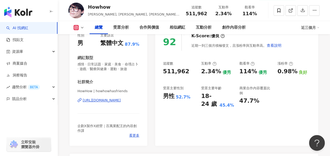
click at [211, 72] on div "2.34%" at bounding box center [211, 72] width 20 height 8
drag, startPoint x: 175, startPoint y: 97, endPoint x: 194, endPoint y: 97, distance: 18.9
click at [194, 97] on div "男性 52.7%" at bounding box center [179, 96] width 33 height 8
copy div "男性 52.7%"
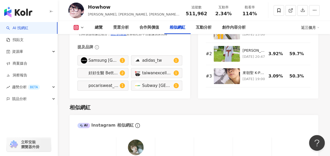
scroll to position [888, 0]
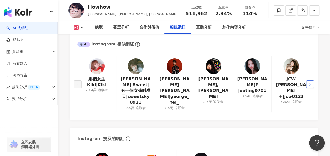
click at [311, 84] on icon "right" at bounding box center [310, 84] width 3 height 3
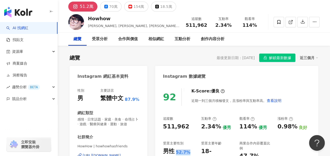
scroll to position [0, 0]
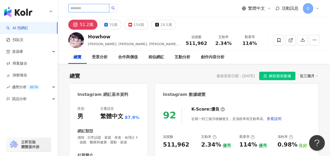
click at [99, 7] on input "search" at bounding box center [88, 8] width 41 height 8
type input "*"
type input "**"
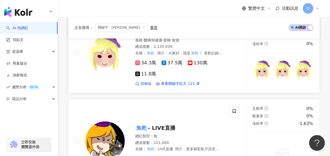
scroll to position [53, 0]
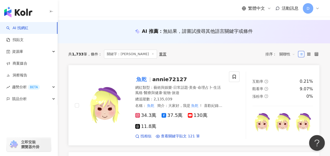
click at [154, 76] on span "annie72127" at bounding box center [169, 79] width 35 height 6
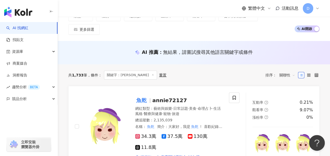
scroll to position [0, 0]
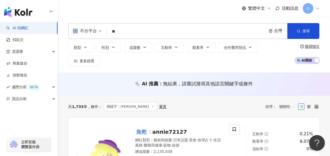
drag, startPoint x: 116, startPoint y: 34, endPoint x: 91, endPoint y: 33, distance: 25.0
click at [91, 33] on div "不分平台 ** 台灣 搜尋 81501b2c-2ee9-47ec-92bf-376caf3dfe54 魚乾的魚乾 4,180 追蹤者 魚乾 2,135,039…" at bounding box center [194, 31] width 252 height 16
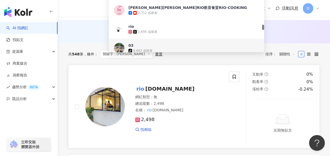
scroll to position [105, 0]
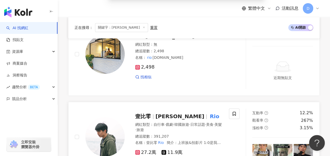
type input "***"
click at [162, 109] on div "壹比零 余秉霖 Rio 網紅類型 ： 自行車 · 戲劇 · 韓國旅遊 · 日常話題 · 美食 · 美髮 · 旅遊 總追蹤數 ： 391,207 名稱 ： 壹比…" at bounding box center [174, 137] width 98 height 56
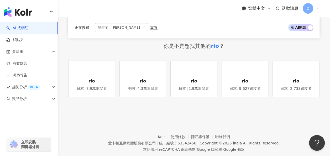
scroll to position [1070, 0]
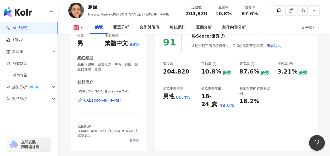
scroll to position [53, 0]
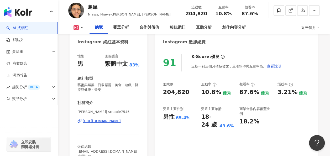
click at [107, 121] on div "https://www.instagram.com/scspple7545/" at bounding box center [102, 121] width 38 height 5
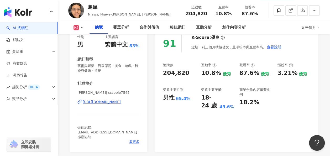
scroll to position [79, 0]
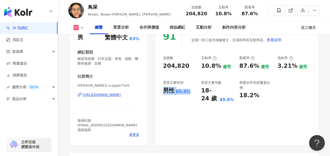
drag, startPoint x: 163, startPoint y: 92, endPoint x: 193, endPoint y: 92, distance: 30.0
click at [193, 92] on div "男性 65.4%" at bounding box center [179, 91] width 33 height 8
copy div "男性 65.4%"
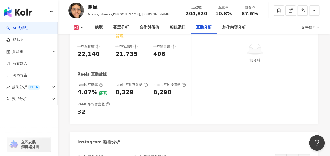
scroll to position [1209, 0]
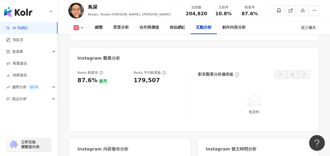
click at [151, 77] on div "179,507" at bounding box center [147, 81] width 26 height 8
copy div "179,507"
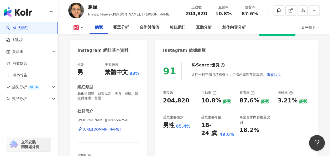
scroll to position [53, 0]
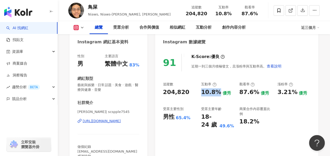
drag, startPoint x: 202, startPoint y: 91, endPoint x: 217, endPoint y: 91, distance: 15.5
click at [217, 91] on div "10.8%" at bounding box center [211, 92] width 20 height 8
copy div "10.8%"
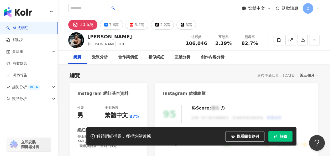
click at [210, 13] on div "繁體中文 活動訊息 D" at bounding box center [194, 8] width 252 height 17
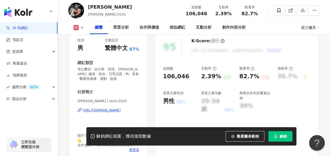
scroll to position [79, 0]
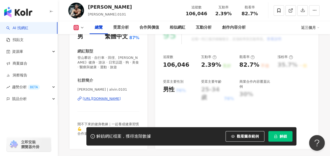
click at [113, 99] on div "[URL][DOMAIN_NAME]" at bounding box center [102, 98] width 38 height 5
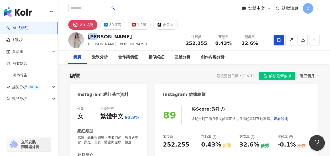
drag, startPoint x: 89, startPoint y: 37, endPoint x: 112, endPoint y: 38, distance: 22.6
click at [112, 38] on div "[PERSON_NAME], [PERSON_NAME] 追蹤數 252,255 互動率 0.43% 觀看率 32.6%" at bounding box center [194, 40] width 273 height 21
copy div "[PERSON_NAME]"
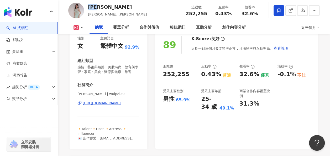
scroll to position [79, 0]
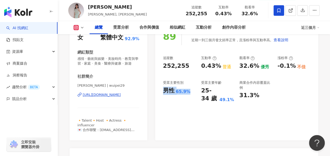
drag, startPoint x: 164, startPoint y: 92, endPoint x: 192, endPoint y: 93, distance: 28.4
click at [192, 93] on div "男性 65.9%" at bounding box center [179, 91] width 33 height 8
copy div "男性 65.9%"
click at [220, 77] on div "追蹤數 252,255 互動率 0.43% 普通 觀看率 32.6% 優秀 漲粉率 -0.1% 不佳 受眾主要性別 男性 65.9% 受眾主要年齡 25-34…" at bounding box center [237, 79] width 148 height 47
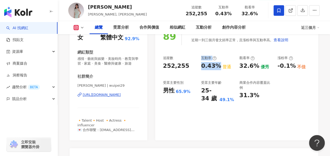
drag, startPoint x: 198, startPoint y: 68, endPoint x: 217, endPoint y: 67, distance: 19.0
click at [217, 67] on div "追蹤數 252,255 互動率 0.43% 普通 觀看率 32.6% 優秀 漲粉率 -0.1% 不佳 受眾主要性別 男性 65.9% 受眾主要年齡 25-34…" at bounding box center [237, 79] width 148 height 47
click at [217, 67] on div "0.43%" at bounding box center [211, 66] width 20 height 8
click at [205, 66] on div "0.43%" at bounding box center [211, 66] width 20 height 8
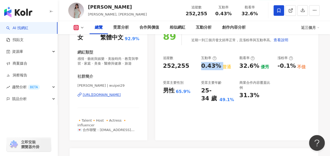
click at [205, 66] on div "0.43%" at bounding box center [211, 66] width 20 height 8
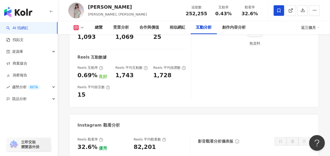
scroll to position [1157, 0]
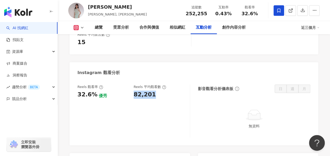
drag, startPoint x: 133, startPoint y: 75, endPoint x: 162, endPoint y: 75, distance: 29.2
click at [162, 85] on div "Reels 觀看率 32.6% 優秀 Reels 平均觀看數 82,201" at bounding box center [131, 92] width 107 height 14
copy div "82,201"
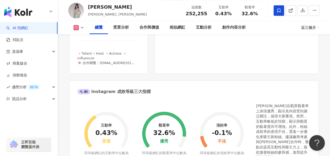
scroll to position [105, 0]
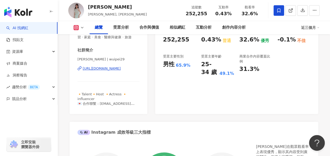
click at [118, 71] on div "https://www.instagram.com/wuipei29/" at bounding box center [102, 68] width 38 height 5
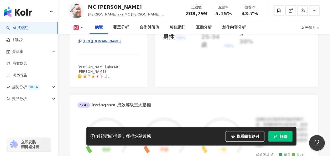
scroll to position [78, 0]
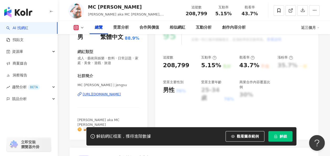
click at [281, 137] on span "解鎖" at bounding box center [283, 136] width 7 height 4
click at [280, 137] on span "解鎖" at bounding box center [283, 136] width 7 height 4
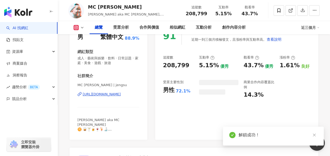
click at [313, 135] on icon "close" at bounding box center [315, 135] width 4 height 4
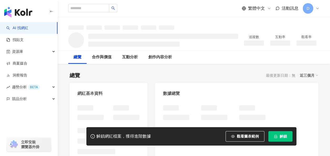
click at [213, 72] on div "總覽 最後更新日期：無 近三個月" at bounding box center [194, 75] width 249 height 7
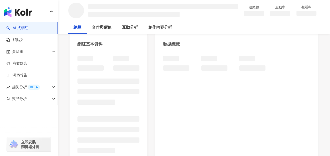
scroll to position [53, 0]
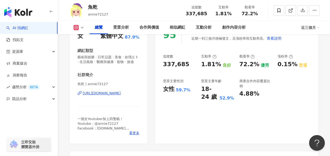
scroll to position [53, 0]
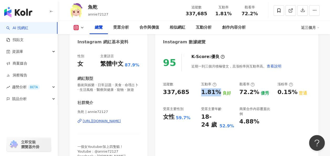
drag, startPoint x: 202, startPoint y: 94, endPoint x: 219, endPoint y: 95, distance: 16.8
click at [219, 95] on div "1.81%" at bounding box center [211, 92] width 20 height 8
copy div "1.81%"
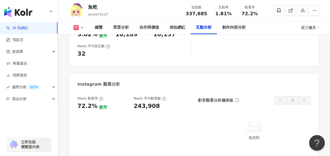
scroll to position [1131, 0]
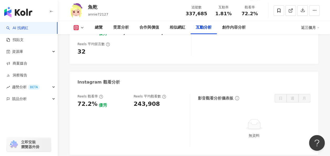
click at [137, 106] on div "243,908" at bounding box center [147, 104] width 26 height 8
copy div "243,908"
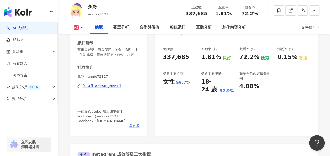
scroll to position [79, 0]
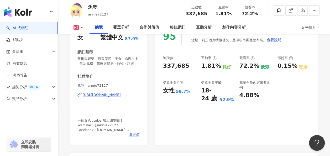
click at [121, 97] on div "https://www.instagram.com/annie72127/" at bounding box center [102, 95] width 38 height 5
drag, startPoint x: 175, startPoint y: 93, endPoint x: 197, endPoint y: 90, distance: 21.5
click at [197, 90] on div "追蹤數 337,685 互動率 1.81% 良好 觀看率 72.2% 優秀 漲粉率 0.15% 普通 受眾主要性別 女性 59.7% 受眾主要年齡 18-24…" at bounding box center [237, 79] width 148 height 47
copy div "59.7%"
drag, startPoint x: 216, startPoint y: 100, endPoint x: 241, endPoint y: 101, distance: 25.0
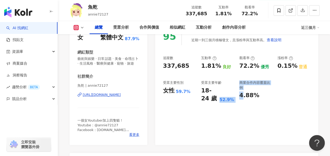
click at [241, 101] on div "追蹤數 337,685 互動率 1.81% 良好 觀看率 72.2% 優秀 漲粉率 0.15% 普通 受眾主要性別 女性 59.7% 受眾主要年齡 18-24…" at bounding box center [237, 79] width 148 height 47
drag, startPoint x: 241, startPoint y: 101, endPoint x: 241, endPoint y: 116, distance: 15.0
click at [241, 116] on div "95 K-Score : 優良 近期一到三個月積極發文，且漲粉率與互動率高。 查看說明 追蹤數 337,685 互動率 1.81% 良好 觀看率 72.2% …" at bounding box center [236, 83] width 163 height 123
click at [218, 101] on div "18-24 歲" at bounding box center [209, 95] width 17 height 16
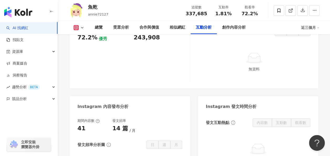
scroll to position [1157, 0]
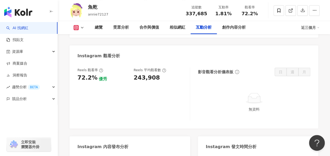
click at [148, 81] on div "243,908" at bounding box center [147, 78] width 26 height 8
copy div "243,908"
click at [169, 103] on div "Reels 觀看率 72.2% 優秀 Reels 平均觀看數 243,908" at bounding box center [134, 94] width 113 height 53
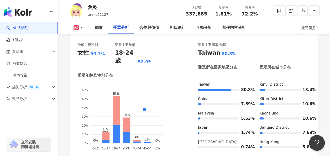
scroll to position [500, 0]
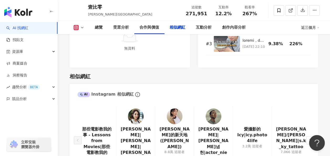
scroll to position [894, 0]
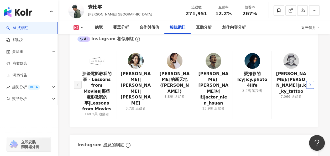
click at [313, 81] on button "button" at bounding box center [311, 85] width 8 height 8
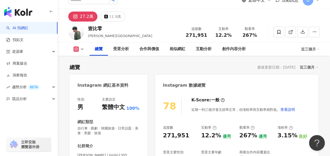
scroll to position [0, 0]
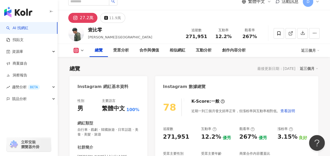
scroll to position [53, 0]
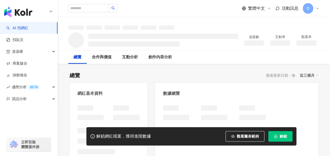
scroll to position [105, 0]
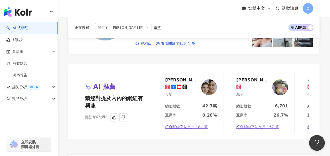
scroll to position [0, 57]
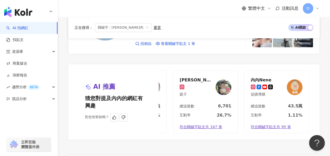
click at [296, 79] on img at bounding box center [295, 87] width 16 height 16
click at [200, 77] on div "[PERSON_NAME]蒳（內內）" at bounding box center [197, 79] width 34 height 5
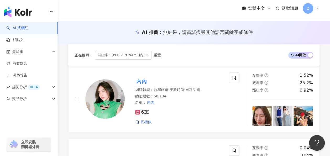
scroll to position [0, 0]
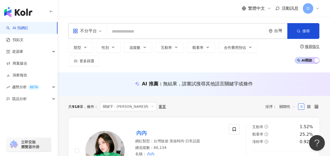
click at [134, 35] on input "search" at bounding box center [186, 32] width 155 height 10
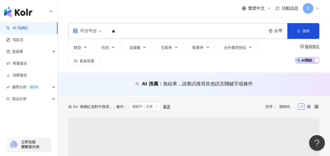
type input "**"
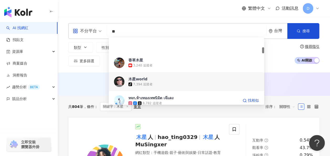
scroll to position [105, 0]
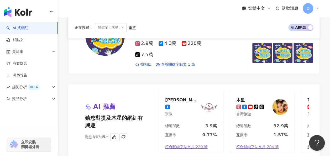
scroll to position [1078, 0]
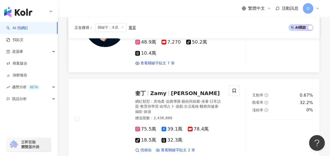
scroll to position [1157, 0]
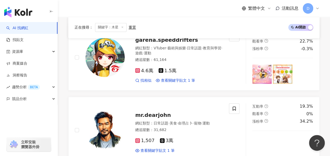
scroll to position [957, 0]
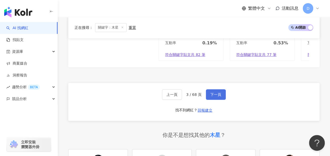
click at [216, 89] on button "下一頁" at bounding box center [216, 94] width 20 height 11
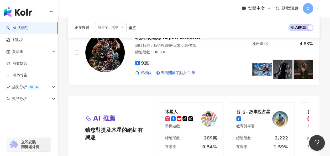
scroll to position [1060, 0]
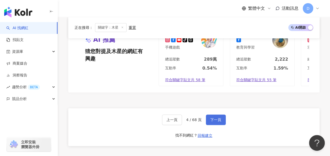
click at [212, 118] on span "下一頁" at bounding box center [216, 120] width 11 height 4
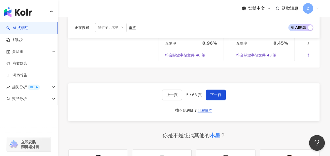
scroll to position [1054, 0]
click at [215, 93] on span "下一頁" at bounding box center [216, 95] width 11 height 4
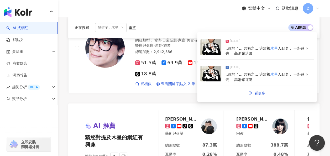
scroll to position [984, 0]
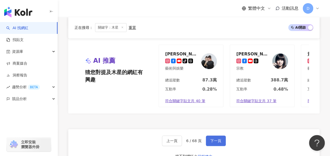
click at [208, 136] on button "下一頁" at bounding box center [216, 141] width 20 height 11
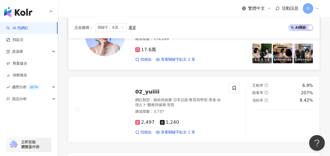
scroll to position [999, 0]
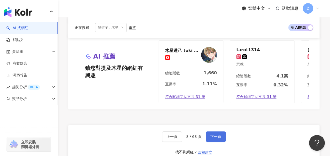
scroll to position [1025, 0]
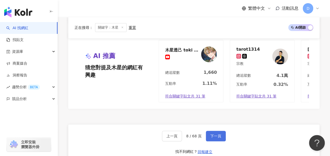
click at [215, 134] on span "下一頁" at bounding box center [216, 136] width 11 height 4
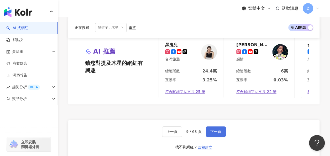
click at [217, 130] on span "下一頁" at bounding box center [216, 132] width 11 height 4
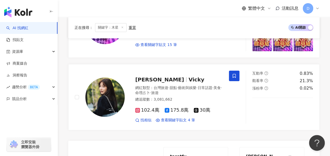
scroll to position [999, 0]
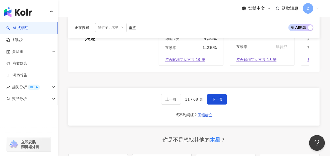
scroll to position [1027, 0]
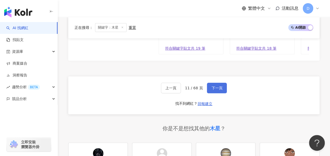
click at [221, 86] on span "下一頁" at bounding box center [217, 88] width 11 height 4
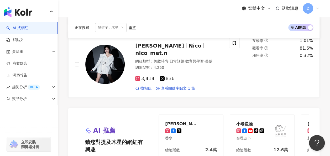
scroll to position [999, 0]
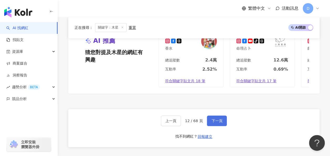
click at [207, 116] on button "下一頁" at bounding box center [217, 121] width 20 height 11
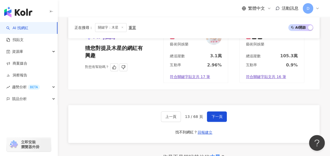
scroll to position [1052, 0]
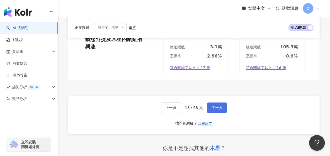
click at [218, 103] on button "下一頁" at bounding box center [217, 108] width 20 height 11
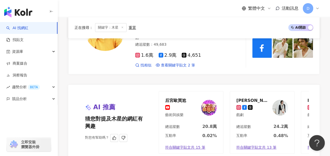
scroll to position [1034, 0]
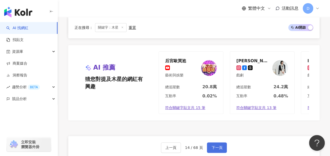
click at [219, 146] on span "下一頁" at bounding box center [217, 148] width 11 height 4
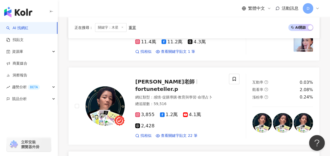
scroll to position [749, 0]
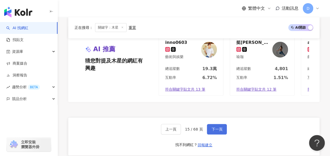
click at [216, 127] on span "下一頁" at bounding box center [217, 129] width 11 height 4
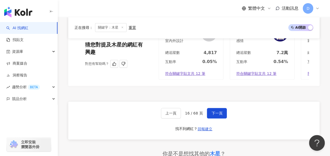
scroll to position [1064, 0]
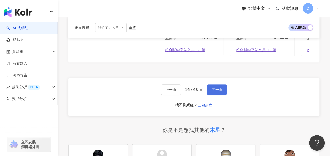
click at [219, 88] on span "下一頁" at bounding box center [217, 90] width 11 height 4
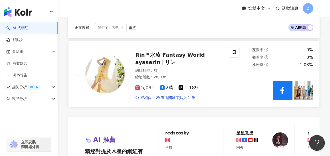
scroll to position [951, 0]
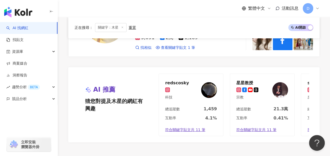
scroll to position [1003, 0]
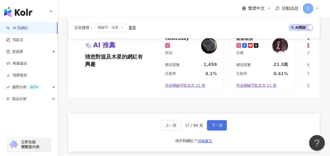
click at [210, 120] on button "下一頁" at bounding box center [217, 125] width 20 height 11
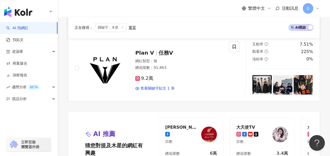
scroll to position [883, 0]
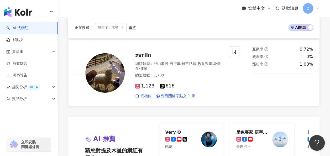
scroll to position [987, 0]
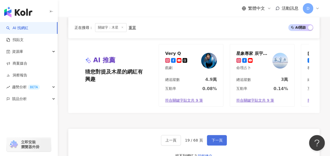
click at [212, 135] on button "下一頁" at bounding box center [217, 140] width 20 height 11
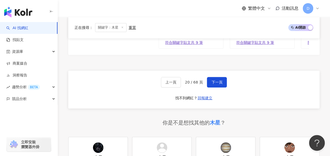
scroll to position [1054, 0]
click at [216, 80] on span "下一頁" at bounding box center [217, 82] width 11 height 4
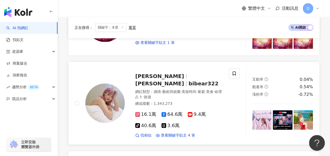
scroll to position [831, 0]
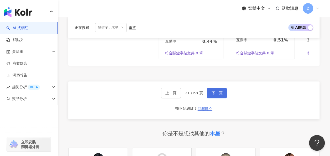
click at [218, 91] on span "下一頁" at bounding box center [217, 93] width 11 height 4
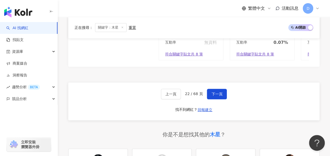
scroll to position [1034, 0]
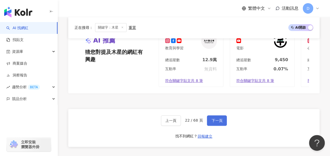
click at [217, 119] on span "下一頁" at bounding box center [217, 121] width 11 height 4
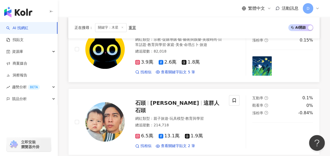
scroll to position [278, 0]
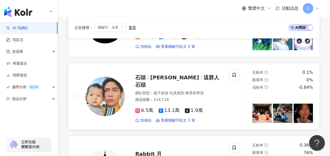
click at [194, 74] on span "這群人 石頭" at bounding box center [177, 81] width 84 height 14
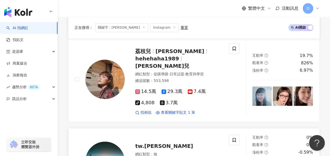
scroll to position [158, 0]
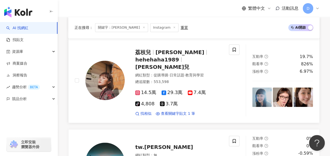
click at [180, 49] on div "荔枝兒 [PERSON_NAME] hehehaha1989 [PERSON_NAME]兒" at bounding box center [179, 60] width 88 height 22
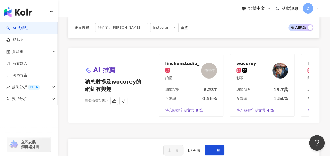
scroll to position [999, 0]
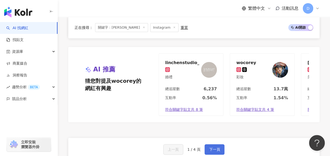
click at [207, 144] on button "下一頁" at bounding box center [215, 149] width 20 height 11
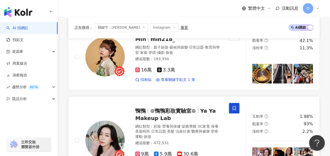
scroll to position [1005, 0]
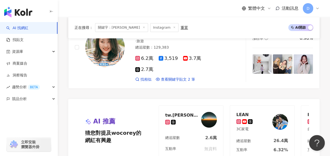
scroll to position [1063, 0]
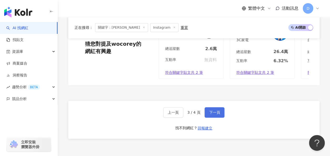
click at [208, 107] on button "下一頁" at bounding box center [215, 112] width 20 height 11
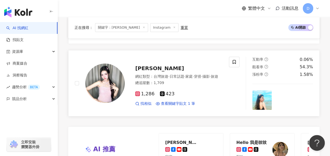
scroll to position [927, 0]
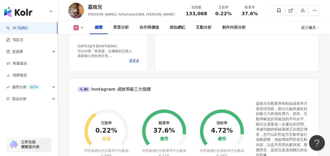
scroll to position [105, 0]
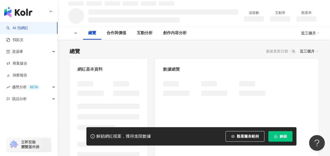
scroll to position [77, 0]
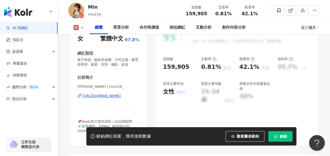
click at [290, 135] on button "解鎖" at bounding box center [281, 136] width 24 height 11
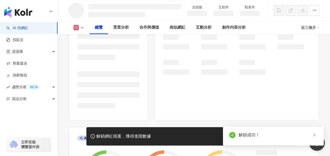
scroll to position [79, 0]
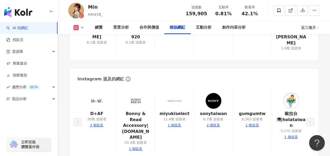
scroll to position [894, 0]
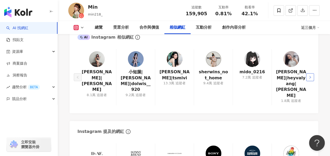
click at [309, 76] on icon "right" at bounding box center [310, 77] width 3 height 3
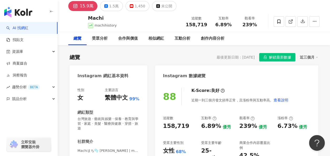
scroll to position [53, 0]
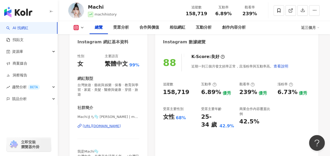
click at [116, 127] on div "https://www.instagram.com/machihistory/" at bounding box center [102, 126] width 38 height 5
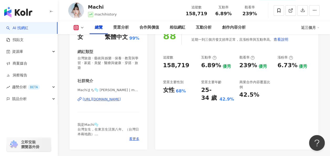
scroll to position [79, 0]
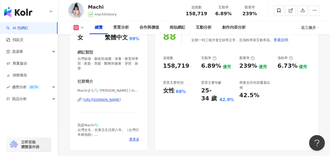
click at [121, 99] on div "https://www.instagram.com/machihistory/" at bounding box center [102, 100] width 38 height 5
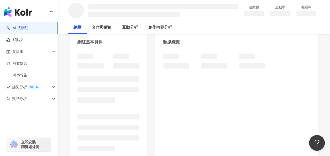
scroll to position [89, 0]
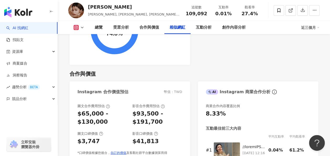
scroll to position [891, 0]
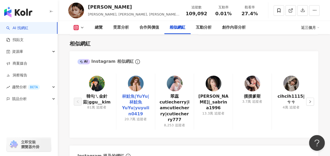
click at [138, 94] on link "林鮭魚|YuYu|林鮭魚 YuYu|yuyulin0419" at bounding box center [136, 106] width 30 height 24
click at [310, 100] on icon "right" at bounding box center [310, 101] width 3 height 3
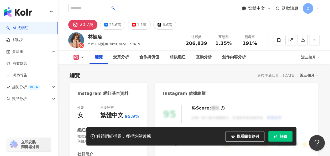
scroll to position [105, 0]
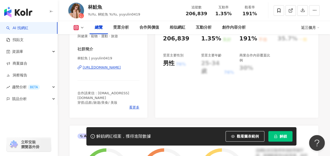
click at [279, 134] on button "解鎖" at bounding box center [281, 136] width 24 height 11
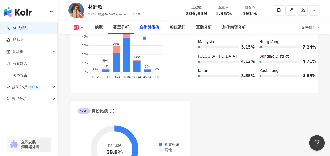
scroll to position [841, 0]
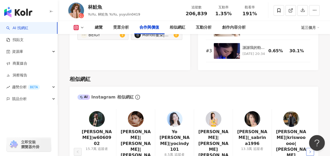
click at [307, 148] on button "button" at bounding box center [311, 152] width 8 height 8
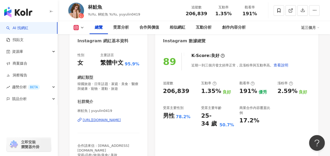
scroll to position [0, 0]
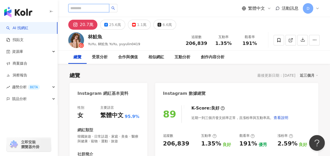
click at [105, 5] on input "search" at bounding box center [88, 8] width 41 height 8
type input "*"
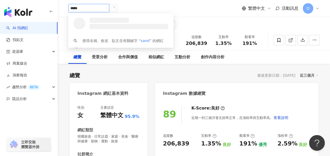
type input "******"
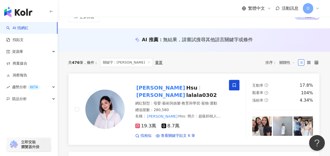
scroll to position [53, 0]
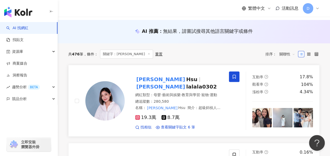
click at [186, 77] on span "Hsu" at bounding box center [191, 79] width 11 height 6
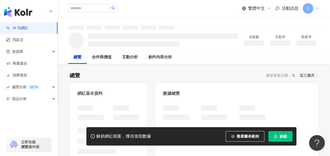
click at [279, 134] on button "解鎖" at bounding box center [281, 136] width 24 height 11
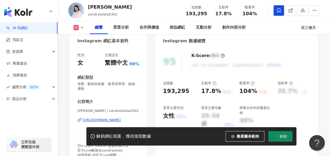
scroll to position [79, 0]
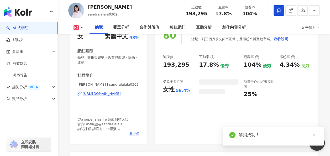
click at [186, 108] on div "80 K-Score : 良好 近期一到三個月發文頻率正常，且漲粉率與互動率高。 查看說明 追蹤數 193,295 互動率 17.8% 優秀 觀看率 104%…" at bounding box center [236, 82] width 163 height 123
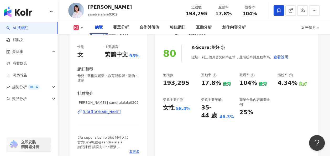
scroll to position [53, 0]
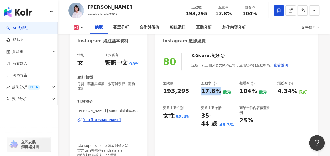
drag, startPoint x: 201, startPoint y: 91, endPoint x: 216, endPoint y: 92, distance: 15.5
click at [216, 92] on div "追蹤數 193,295 互動率 17.8% 優秀 觀看率 104% 優秀 漲粉率 4.34% 良好 受眾主要性別 女性 58.4% 受眾主要年齡 35-44 …" at bounding box center [237, 104] width 148 height 47
copy div "17.8%"
click at [191, 107] on div "受眾主要性別" at bounding box center [179, 108] width 33 height 5
drag, startPoint x: 164, startPoint y: 116, endPoint x: 188, endPoint y: 116, distance: 24.2
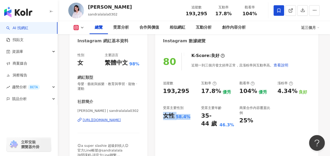
click at [188, 116] on div "女性 58.4%" at bounding box center [179, 116] width 33 height 8
copy div "女性 58.4%"
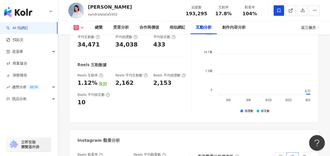
scroll to position [1183, 0]
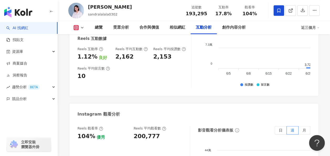
click at [141, 133] on div "200,777" at bounding box center [147, 137] width 26 height 8
copy div "200,777"
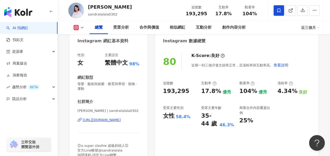
scroll to position [79, 0]
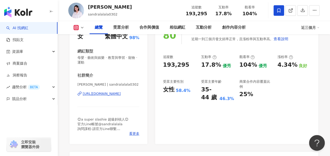
click at [121, 95] on div "[URL][DOMAIN_NAME]" at bounding box center [102, 93] width 38 height 5
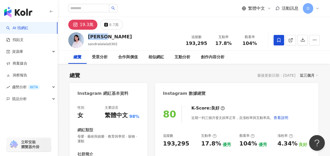
drag, startPoint x: 88, startPoint y: 37, endPoint x: 104, endPoint y: 37, distance: 15.3
click at [104, 37] on div "Sandra Hsu" at bounding box center [110, 36] width 44 height 7
copy div "Sandra"
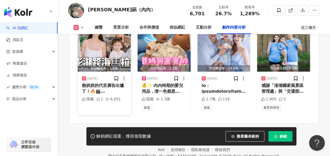
scroll to position [1667, 0]
click at [84, 86] on div "熱烘烘的代言廣告出爐了！🔥🎬 🏃‍♂️菊島澎湖跨海馬拉松報名倒數4天！ 在11月2號之前，我們先帶大家來看看到時候賽道沿途的超美景色🌊☀️ ✨從看看我們拍攝片…" at bounding box center [104, 89] width 45 height 12
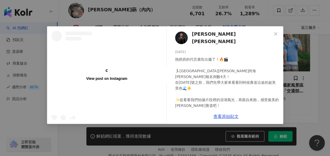
click at [311, 70] on div "View post on Instagram 戴祖雄Hero Tai 2025/8/22 熱烘烘的代言廣告出爐了！🔥🎬 🏃‍♂️菊島澎湖跨海馬拉松報名倒數4天…" at bounding box center [165, 78] width 330 height 156
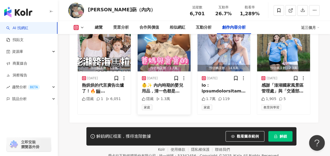
click at [169, 62] on img "button" at bounding box center [164, 48] width 53 height 47
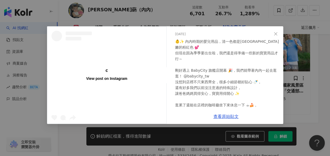
scroll to position [0, 0]
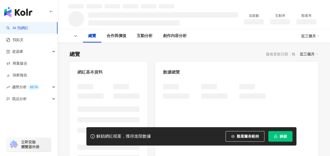
scroll to position [26, 0]
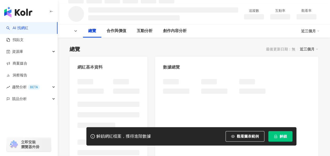
scroll to position [21, 0]
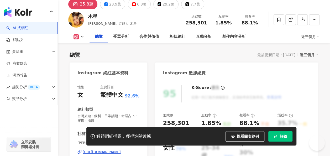
click at [281, 131] on div "解鎖網紅檔案，獲得進階數據 觀看圖表範例 解鎖" at bounding box center [192, 136] width 210 height 18
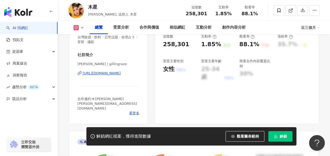
scroll to position [0, 0]
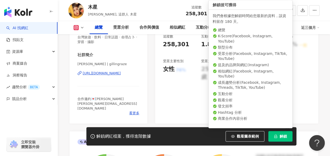
click at [289, 137] on button "解鎖" at bounding box center [281, 136] width 24 height 11
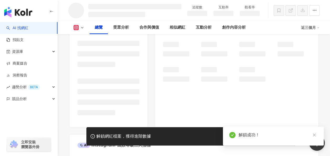
scroll to position [96, 0]
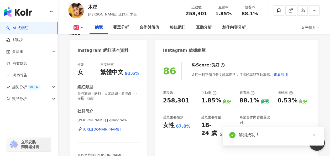
scroll to position [69, 0]
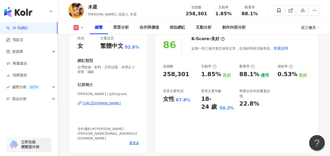
drag, startPoint x: 89, startPoint y: 6, endPoint x: 105, endPoint y: 7, distance: 16.3
click at [105, 7] on div "木星" at bounding box center [112, 7] width 49 height 7
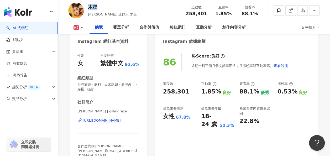
scroll to position [53, 0]
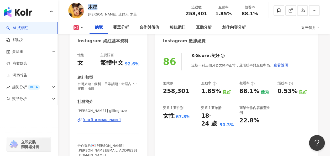
click at [118, 119] on div "https://www.instagram.com/gillingraze/" at bounding box center [102, 120] width 38 height 5
drag, startPoint x: 199, startPoint y: 93, endPoint x: 217, endPoint y: 93, distance: 18.1
click at [217, 93] on div "追蹤數 258,301 互動率 1.85% 良好 觀看率 88.1% 優秀 漲粉率 0.53% 良好 受眾主要性別 女性 67.8% 受眾主要年齡 18-24…" at bounding box center [237, 104] width 148 height 47
copy div "1.85%"
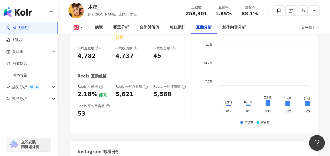
scroll to position [1288, 0]
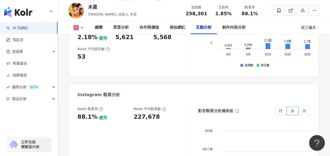
click at [150, 113] on div "227,678" at bounding box center [147, 117] width 26 height 8
copy div "227,678"
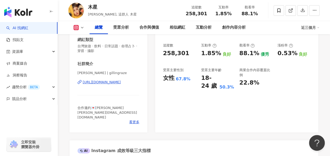
scroll to position [79, 0]
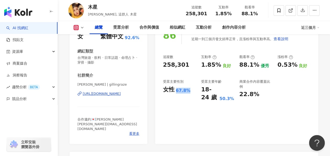
drag, startPoint x: 176, startPoint y: 91, endPoint x: 190, endPoint y: 91, distance: 14.7
click at [190, 91] on div "女性 67.8%" at bounding box center [179, 90] width 33 height 8
copy div "67.8%"
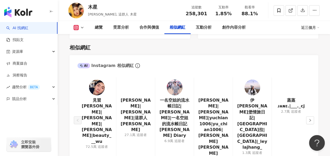
scroll to position [894, 0]
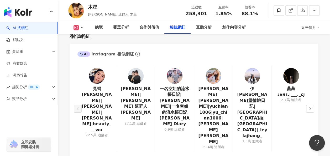
click at [311, 107] on icon "right" at bounding box center [310, 108] width 3 height 3
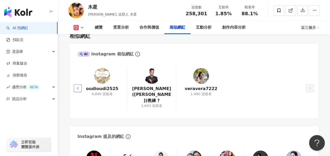
click at [78, 84] on button "button" at bounding box center [78, 88] width 8 height 8
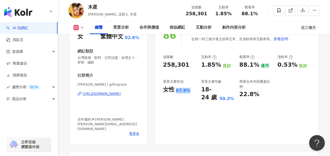
scroll to position [0, 0]
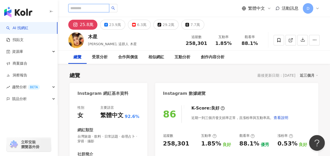
click at [102, 8] on input "search" at bounding box center [88, 8] width 41 height 8
type input "*"
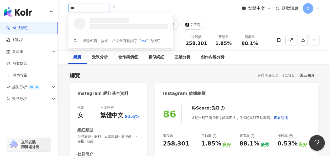
type input "****"
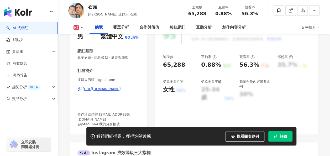
click at [290, 135] on button "解鎖" at bounding box center [281, 136] width 24 height 11
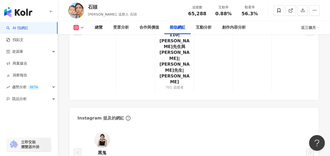
scroll to position [868, 0]
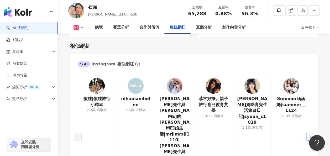
click at [308, 133] on button "button" at bounding box center [311, 137] width 8 height 8
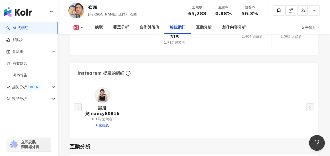
scroll to position [973, 0]
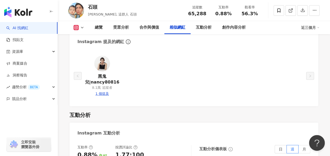
click at [100, 63] on img at bounding box center [102, 64] width 16 height 16
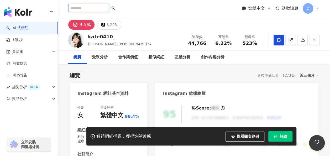
click at [92, 8] on input "search" at bounding box center [88, 8] width 41 height 8
paste input "**********"
type input "**********"
click at [118, 8] on button "button" at bounding box center [113, 8] width 8 height 8
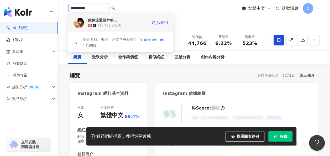
click at [107, 19] on div "欸你這週要幹嘛 妹妹 Shine" at bounding box center [105, 20] width 34 height 5
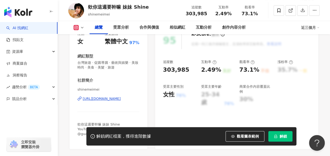
scroll to position [79, 0]
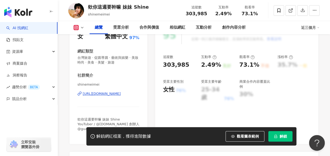
click at [283, 136] on span "解鎖" at bounding box center [283, 136] width 7 height 4
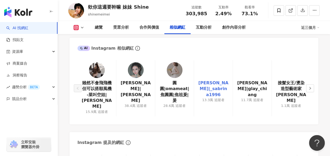
scroll to position [894, 0]
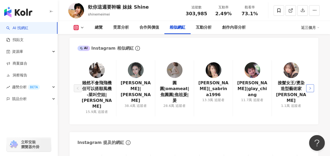
click at [314, 84] on button "button" at bounding box center [311, 88] width 8 height 8
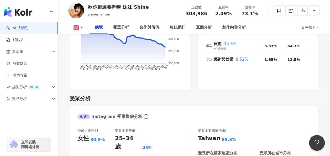
scroll to position [394, 0]
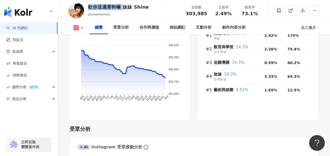
drag, startPoint x: 87, startPoint y: 5, endPoint x: 122, endPoint y: 8, distance: 35.4
click at [122, 8] on div "欸你這週要幹嘛 妹妹 Shine shinemeimei 追蹤數 303,985 互動率 2.49% 觀看率 73.1%" at bounding box center [194, 10] width 273 height 21
copy div "欸你這週要幹嘛"
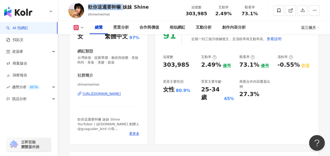
scroll to position [0, 0]
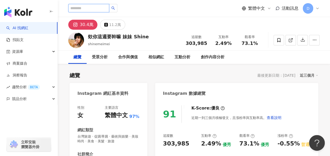
click at [109, 4] on input "search" at bounding box center [88, 8] width 41 height 8
paste input "*******"
type input "*******"
click at [115, 7] on icon "search" at bounding box center [113, 8] width 4 height 4
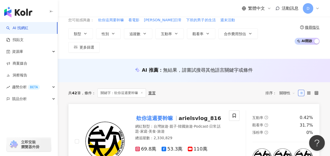
scroll to position [53, 0]
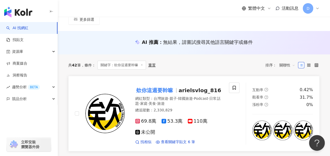
click at [177, 87] on span "欸你這週要幹嘛" at bounding box center [156, 90] width 43 height 6
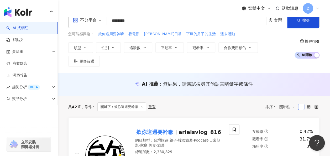
scroll to position [0, 0]
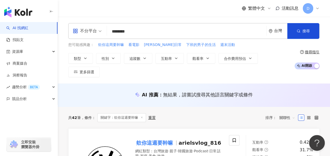
click at [127, 29] on input "*******" at bounding box center [186, 32] width 155 height 10
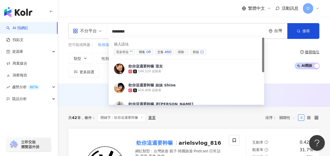
click at [148, 32] on input "*******" at bounding box center [186, 32] width 155 height 10
paste input "*****"
type input "**********"
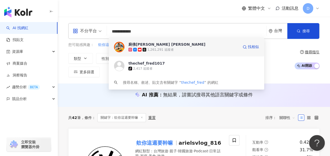
click at [215, 44] on span "廚佛瑞德 Fred" at bounding box center [184, 44] width 110 height 5
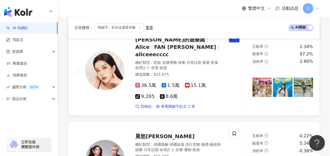
scroll to position [368, 0]
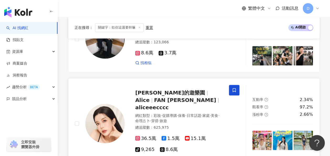
click at [162, 90] on span "愛麗絲的遊樂園" at bounding box center [170, 93] width 70 height 6
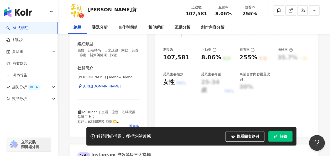
scroll to position [104, 0]
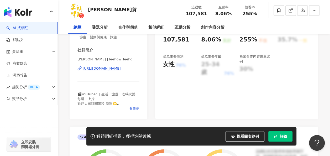
click at [285, 136] on span "解鎖" at bounding box center [283, 136] width 7 height 4
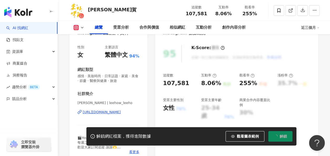
scroll to position [105, 0]
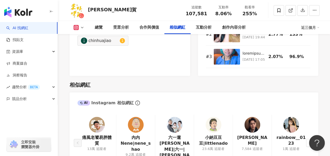
scroll to position [868, 0]
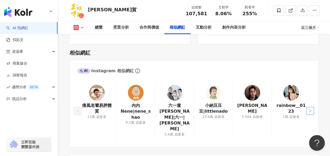
click at [312, 109] on icon "right" at bounding box center [310, 110] width 3 height 3
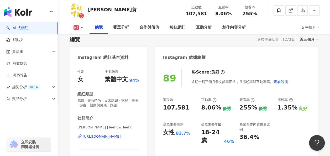
scroll to position [0, 0]
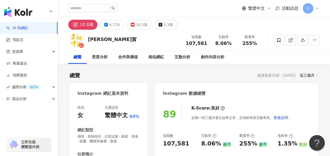
click at [108, 12] on div at bounding box center [92, 8] width 49 height 9
click at [109, 8] on input "search" at bounding box center [88, 8] width 41 height 8
type input "**"
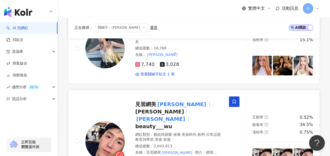
scroll to position [158, 0]
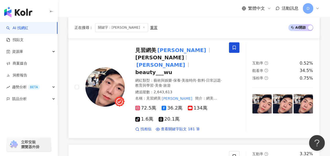
click at [159, 69] on span "beauty___wu" at bounding box center [153, 72] width 37 height 6
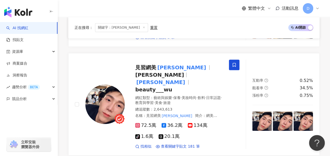
scroll to position [53, 0]
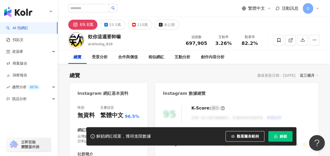
click at [222, 77] on div "總覽 最後更新日期：[DATE] 近三個月" at bounding box center [194, 75] width 249 height 7
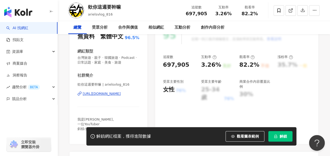
click at [277, 139] on button "解鎖" at bounding box center [281, 136] width 24 height 11
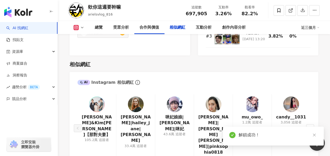
scroll to position [909, 0]
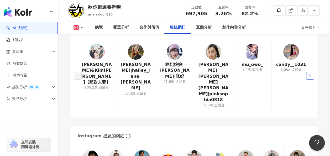
click at [312, 72] on button "button" at bounding box center [311, 76] width 8 height 8
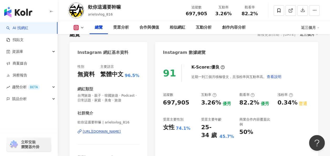
scroll to position [0, 0]
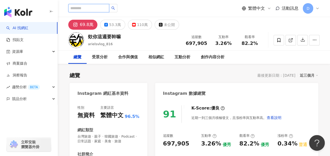
click at [101, 8] on input "search" at bounding box center [88, 8] width 41 height 8
type input "*"
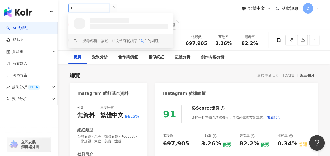
type input "*"
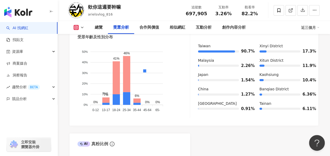
scroll to position [421, 0]
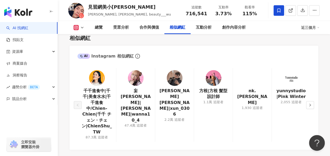
scroll to position [894, 0]
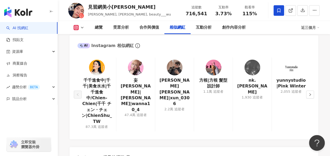
click at [308, 96] on button "button" at bounding box center [311, 95] width 8 height 8
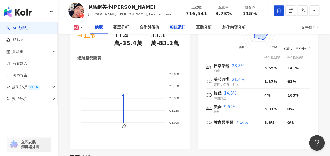
click at [179, 27] on div "相似網紅" at bounding box center [178, 27] width 16 height 6
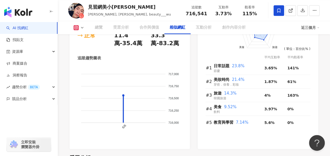
scroll to position [881, 0]
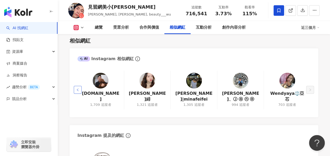
click at [77, 89] on icon "left" at bounding box center [77, 89] width 3 height 3
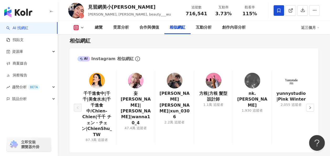
click at [99, 91] on link at bounding box center [97, 82] width 16 height 18
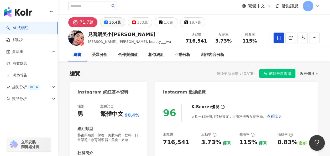
scroll to position [0, 0]
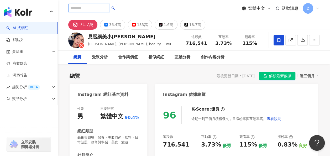
click at [109, 6] on input "search" at bounding box center [88, 8] width 41 height 8
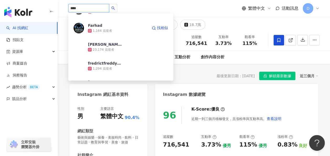
scroll to position [263, 0]
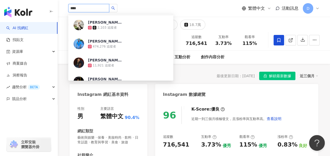
click at [88, 5] on input "****" at bounding box center [88, 8] width 41 height 8
click at [88, 7] on input "****" at bounding box center [88, 8] width 41 height 8
type input "****"
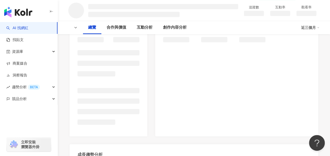
scroll to position [131, 0]
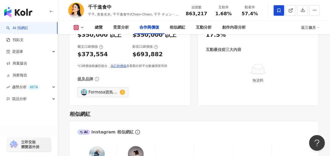
scroll to position [841, 0]
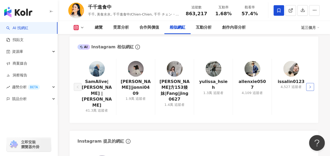
click at [310, 85] on icon "right" at bounding box center [310, 86] width 3 height 3
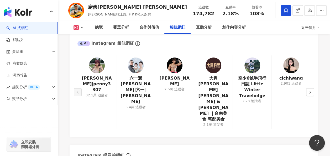
scroll to position [815, 0]
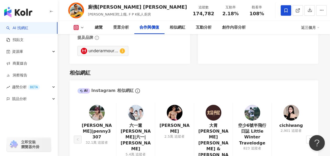
click at [247, 80] on div "AI Instagram 相似網紅" at bounding box center [194, 88] width 249 height 17
click at [311, 136] on button "button" at bounding box center [311, 140] width 8 height 8
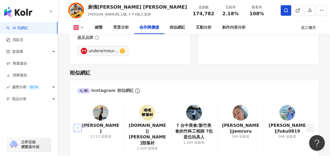
click at [76, 124] on button "button" at bounding box center [78, 128] width 8 height 8
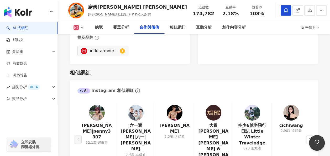
click at [76, 110] on div "俞莉|penny3307 32.1萬 追蹤者 六一遛阿寬|六一|阿寬 5.4萬 追蹤者 翁明華Stanley 2.5萬 追蹤者 大胃丹尼Cindy & Dan…" at bounding box center [194, 141] width 249 height 87
click at [165, 80] on div "AI Instagram 相似網紅" at bounding box center [194, 88] width 249 height 17
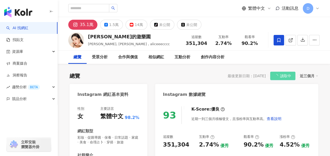
click at [199, 72] on div "總覽 最後更新日期：[DATE] 讀取中 近三個月" at bounding box center [194, 76] width 249 height 8
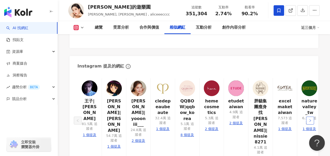
click at [312, 117] on button "button" at bounding box center [311, 121] width 8 height 8
click at [75, 117] on button "button" at bounding box center [78, 121] width 8 height 8
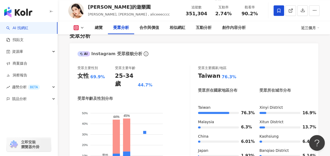
scroll to position [446, 0]
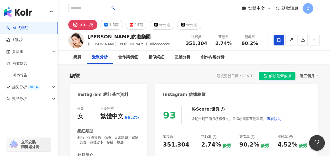
click at [27, 28] on link "AI 找網紅" at bounding box center [17, 28] width 22 height 5
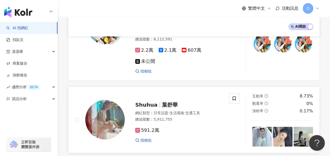
scroll to position [945, 0]
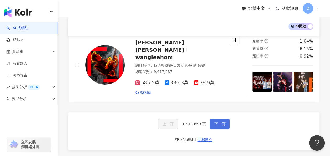
click at [216, 122] on span "下一頁" at bounding box center [220, 124] width 11 height 4
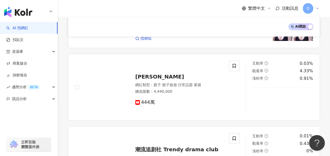
scroll to position [954, 0]
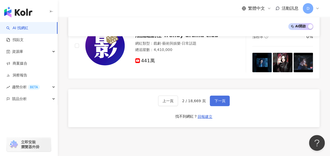
click at [212, 96] on button "下一頁" at bounding box center [220, 101] width 20 height 11
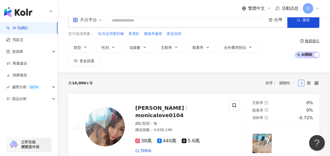
scroll to position [0, 0]
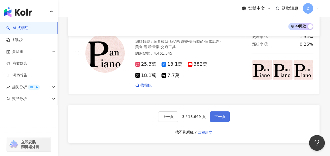
click at [212, 111] on button "下一頁" at bounding box center [220, 116] width 20 height 11
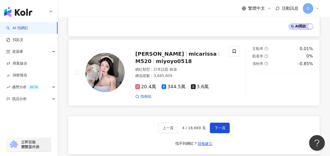
scroll to position [960, 0]
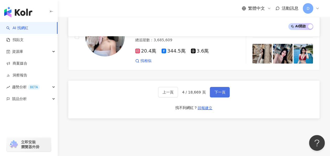
click at [221, 90] on span "下一頁" at bounding box center [220, 92] width 11 height 4
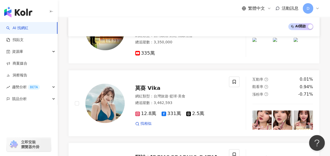
scroll to position [986, 0]
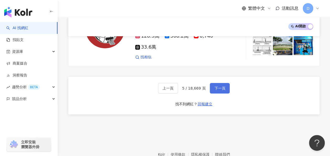
click at [215, 86] on span "下一頁" at bounding box center [220, 88] width 11 height 4
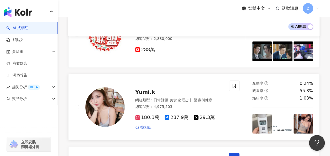
scroll to position [710, 0]
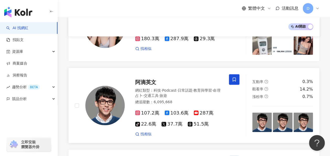
click at [220, 110] on div "107.2萬 103.6萬 287萬 tiktok-icon 22.6萬 37.7萬 51.5萬" at bounding box center [179, 118] width 88 height 17
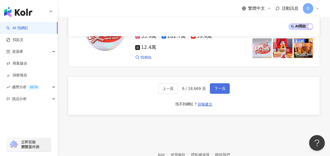
click at [221, 83] on button "下一頁" at bounding box center [220, 88] width 20 height 11
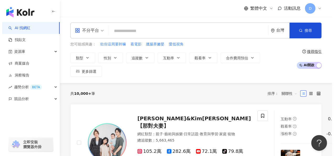
scroll to position [0, 0]
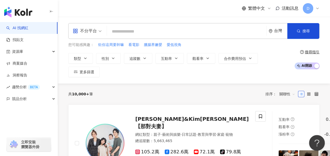
click at [163, 27] on input "search" at bounding box center [186, 32] width 155 height 10
click at [135, 57] on span "追蹤數" at bounding box center [135, 59] width 11 height 4
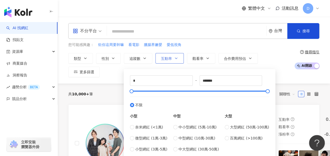
click at [169, 57] on span "互動率" at bounding box center [166, 59] width 11 height 4
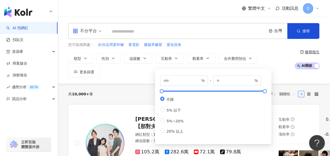
drag, startPoint x: 201, startPoint y: 57, endPoint x: 216, endPoint y: 57, distance: 15.0
click at [201, 57] on span "觀看率" at bounding box center [198, 59] width 11 height 4
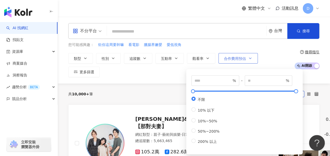
click at [255, 60] on button "合作費用預估" at bounding box center [238, 58] width 39 height 11
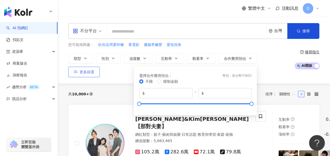
click at [94, 70] on span "更多篩選" at bounding box center [87, 72] width 15 height 4
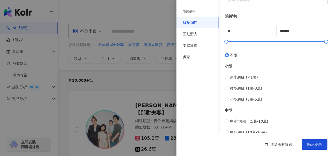
scroll to position [184, 0]
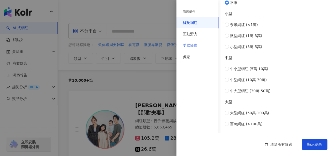
click at [205, 42] on div "受眾輪廓" at bounding box center [198, 46] width 42 height 12
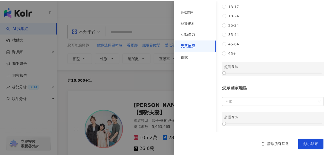
scroll to position [0, 0]
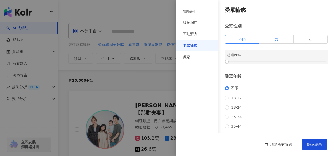
click at [279, 40] on label "男" at bounding box center [277, 39] width 34 height 8
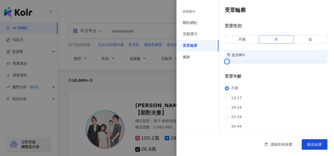
click at [256, 62] on div at bounding box center [276, 61] width 99 height 3
click at [262, 60] on div at bounding box center [276, 61] width 99 height 3
click at [266, 60] on div at bounding box center [276, 61] width 99 height 3
click at [272, 60] on div at bounding box center [276, 61] width 99 height 3
click at [272, 62] on div at bounding box center [273, 61] width 3 height 3
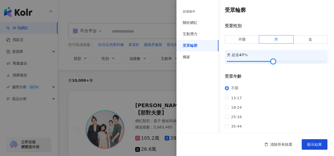
click at [272, 61] on div at bounding box center [273, 61] width 3 height 3
click at [271, 62] on div at bounding box center [272, 61] width 3 height 3
click at [203, 58] on div "獨家" at bounding box center [198, 58] width 42 height 12
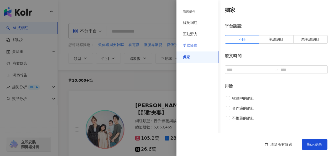
click at [198, 40] on div "受眾輪廓" at bounding box center [198, 46] width 42 height 12
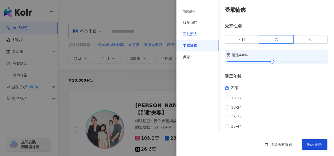
click at [198, 32] on div "互動潛力" at bounding box center [198, 34] width 42 height 12
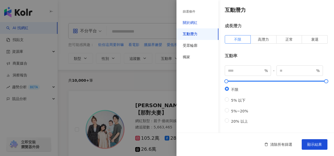
click at [197, 24] on div "關於網紅" at bounding box center [190, 22] width 15 height 5
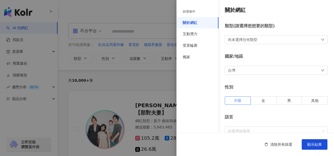
click at [199, 14] on div "篩選條件" at bounding box center [198, 11] width 42 height 11
click at [201, 34] on div "互動潛力" at bounding box center [198, 34] width 42 height 12
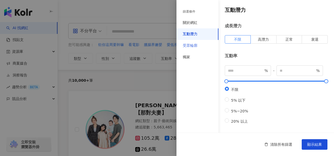
click at [200, 47] on div "受眾輪廓" at bounding box center [198, 46] width 42 height 12
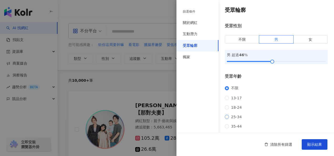
click at [233, 119] on span "25-34" at bounding box center [236, 117] width 15 height 4
click at [314, 143] on span "顯示結果" at bounding box center [315, 145] width 15 height 4
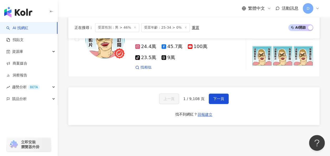
scroll to position [1183, 0]
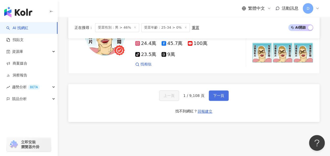
click at [218, 94] on span "下一頁" at bounding box center [218, 96] width 11 height 4
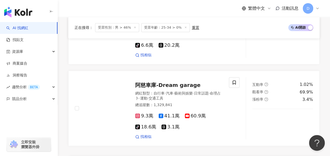
scroll to position [1189, 0]
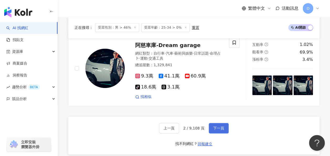
click at [217, 123] on button "下一頁" at bounding box center [219, 128] width 20 height 11
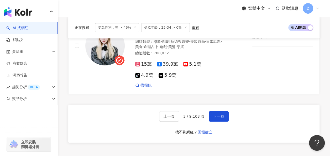
scroll to position [1170, 0]
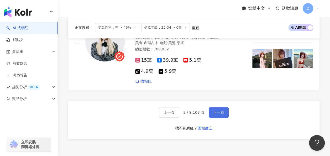
click at [216, 107] on button "下一頁" at bounding box center [219, 112] width 20 height 11
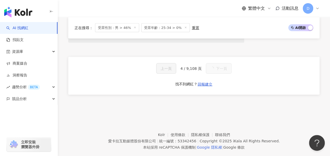
scroll to position [1197, 0]
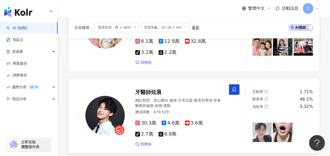
scroll to position [829, 0]
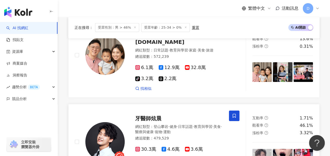
click at [146, 115] on span "牙醫師炫晨" at bounding box center [148, 118] width 26 height 6
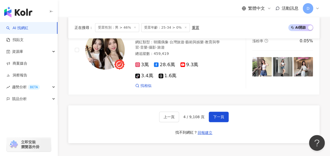
scroll to position [1197, 0]
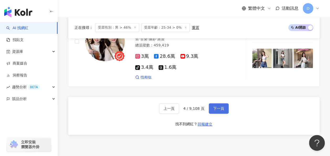
click at [219, 106] on span "下一頁" at bounding box center [218, 108] width 11 height 4
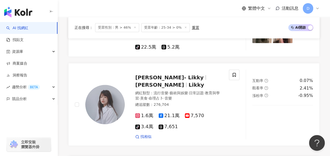
scroll to position [1146, 0]
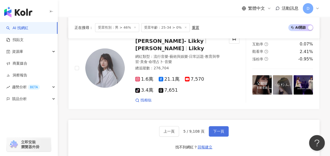
click at [211, 126] on button "下一頁" at bounding box center [219, 131] width 20 height 11
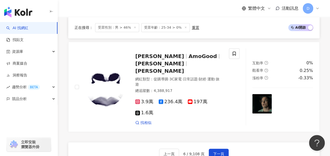
scroll to position [1176, 0]
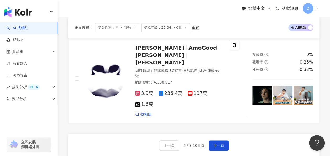
click at [215, 134] on div "上一頁 6 / 9,108 頁 下一頁 找不到網紅？ 回報建立" at bounding box center [194, 153] width 252 height 38
click at [216, 144] on span "下一頁" at bounding box center [218, 146] width 11 height 4
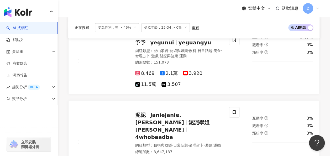
scroll to position [1151, 0]
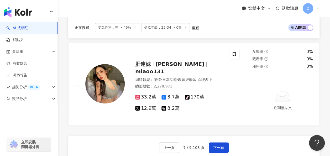
click at [218, 146] on span "下一頁" at bounding box center [218, 148] width 11 height 4
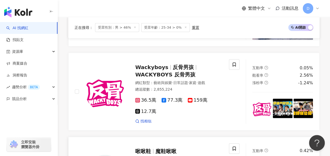
scroll to position [723, 0]
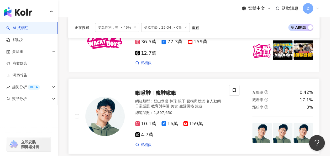
click at [195, 104] on span "旅遊" at bounding box center [198, 106] width 7 height 4
drag, startPoint x: 112, startPoint y: 78, endPoint x: 96, endPoint y: 55, distance: 27.6
click at [96, 85] on div at bounding box center [100, 116] width 50 height 62
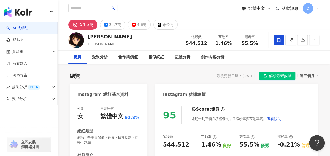
scroll to position [53, 0]
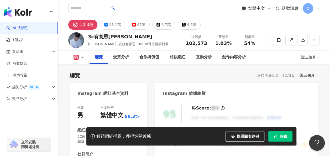
scroll to position [105, 0]
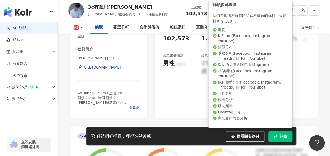
click at [281, 135] on span "解鎖" at bounding box center [283, 136] width 7 height 4
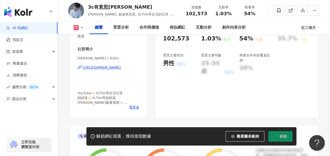
scroll to position [79, 0]
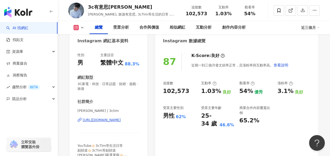
scroll to position [79, 0]
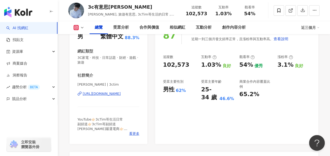
click at [118, 96] on div "https://www.instagram.com/3ctim/" at bounding box center [102, 93] width 38 height 5
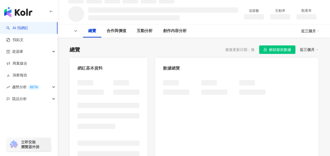
scroll to position [79, 0]
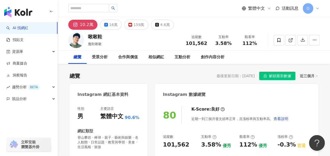
drag, startPoint x: 86, startPoint y: 38, endPoint x: 106, endPoint y: 37, distance: 20.3
click at [106, 37] on div "啾啾鞋 魔鞋啾啾 追蹤數 101,562 互動率 3.58% 觀看率 112%" at bounding box center [194, 40] width 273 height 21
copy div "啾啾鞋"
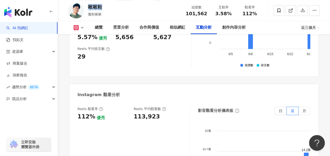
scroll to position [1209, 0]
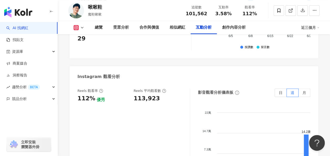
click at [147, 95] on div "113,923" at bounding box center [147, 99] width 26 height 8
copy div "113,923"
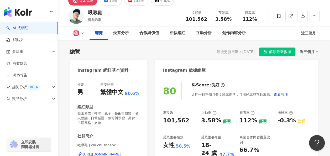
scroll to position [0, 0]
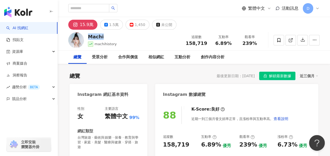
drag, startPoint x: 88, startPoint y: 37, endPoint x: 103, endPoint y: 37, distance: 14.7
click at [103, 37] on div "Machi" at bounding box center [102, 36] width 29 height 7
copy div "Machi"
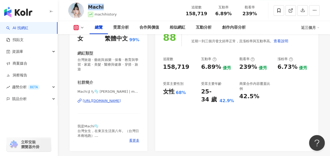
scroll to position [79, 0]
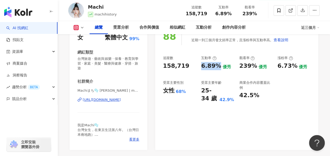
drag, startPoint x: 199, startPoint y: 66, endPoint x: 217, endPoint y: 66, distance: 17.6
click at [217, 66] on div "追蹤數 158,719 互動率 6.89% 優秀 觀看率 239% 優秀 漲粉率 6.73% 優秀 受眾主要性別 女性 68% 受眾主要年齡 25-34 歲 …" at bounding box center [237, 79] width 148 height 47
copy div "6.89%"
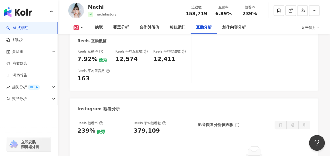
scroll to position [1183, 0]
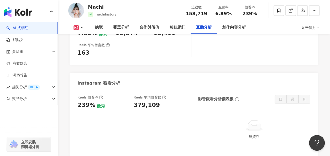
click at [140, 101] on div "379,109" at bounding box center [147, 105] width 26 height 8
copy div "379,109"
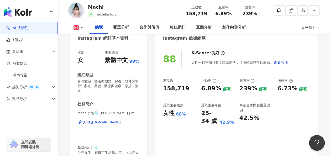
scroll to position [79, 0]
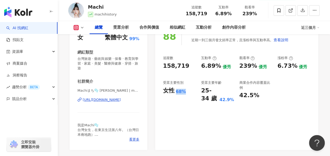
drag, startPoint x: 177, startPoint y: 93, endPoint x: 190, endPoint y: 92, distance: 12.9
click at [190, 92] on div "女性 68%" at bounding box center [179, 91] width 33 height 8
copy div "68%"
drag, startPoint x: 220, startPoint y: 99, endPoint x: 230, endPoint y: 100, distance: 9.2
click at [230, 100] on div "25-34 歲 42.9%" at bounding box center [217, 95] width 33 height 16
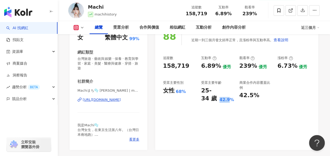
drag, startPoint x: 230, startPoint y: 100, endPoint x: 226, endPoint y: 56, distance: 44.0
click at [225, 121] on div "88 K-Score : 良好 近期一到三個月發文頻率正常，且漲粉率與互動率高。 查看說明 追蹤數 158,719 互動率 6.89% 優秀 觀看率 239%…" at bounding box center [236, 86] width 163 height 128
